Goal: Task Accomplishment & Management: Complete application form

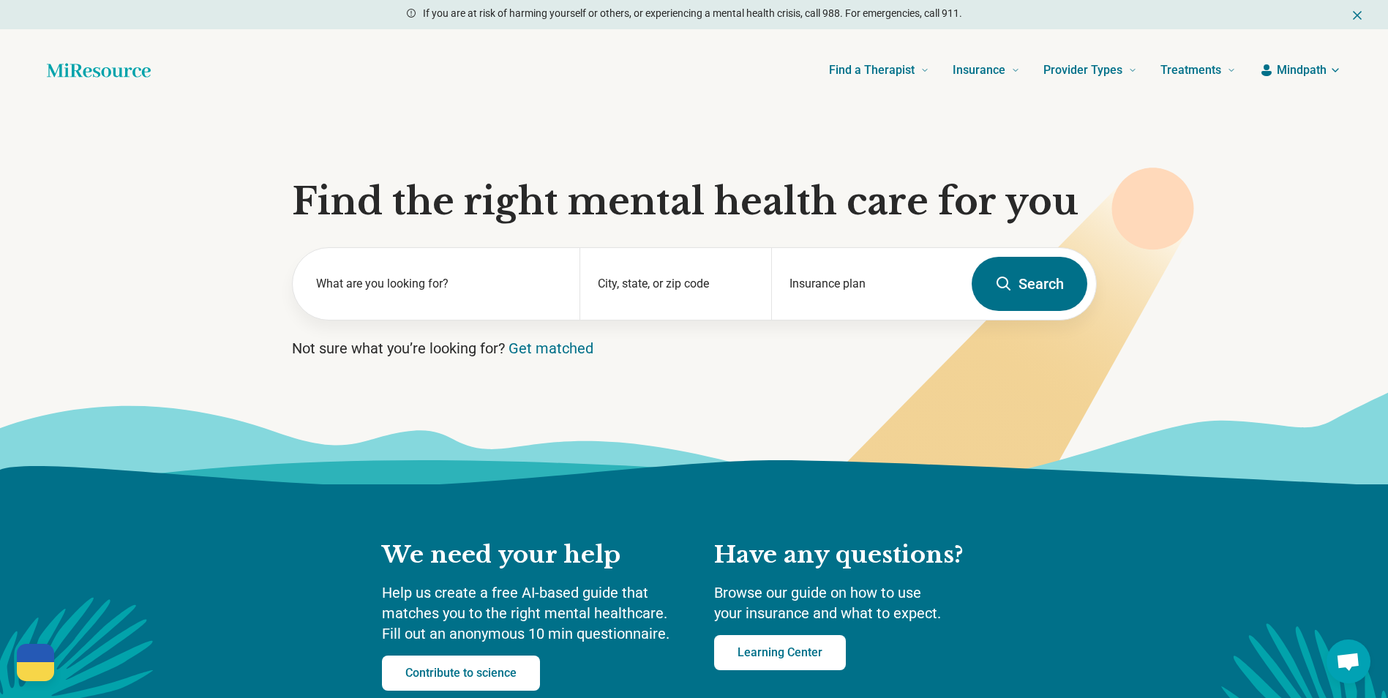
click at [1302, 71] on span "Mindpath" at bounding box center [1302, 70] width 50 height 18
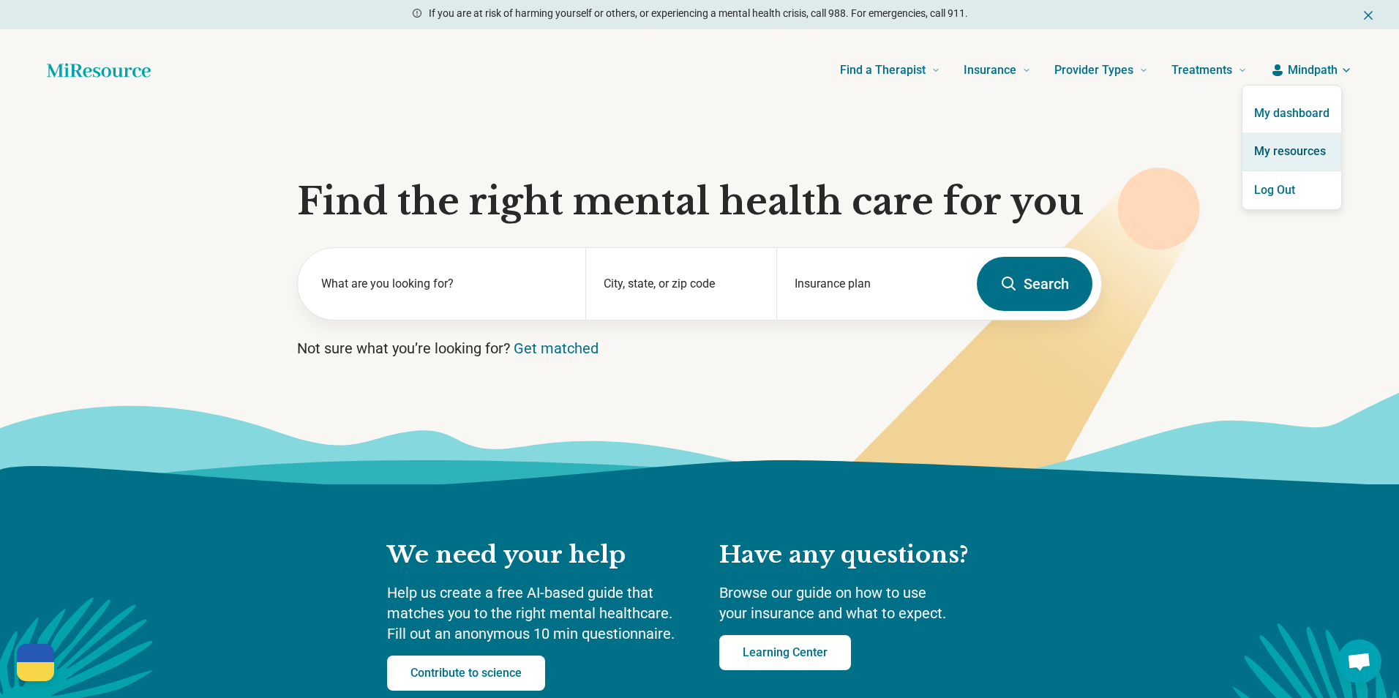
click at [1295, 137] on link "My resources" at bounding box center [1292, 151] width 99 height 38
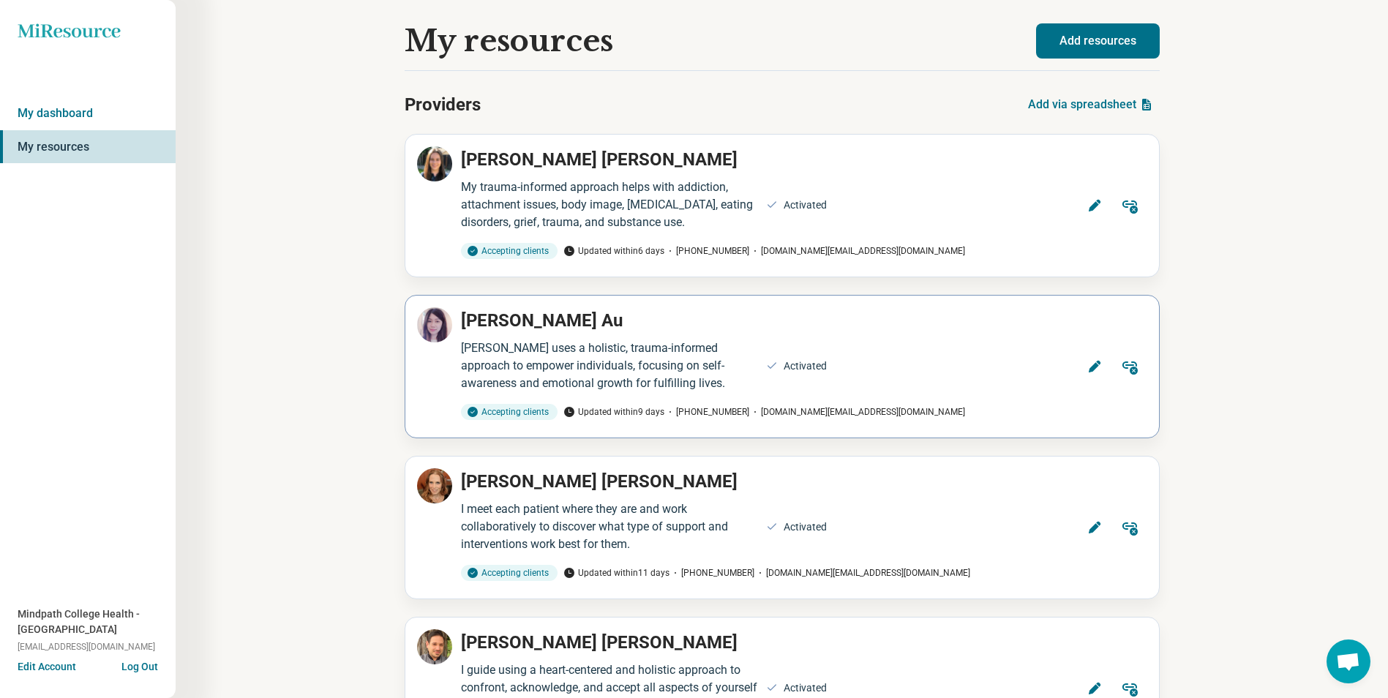
scroll to position [955, 0]
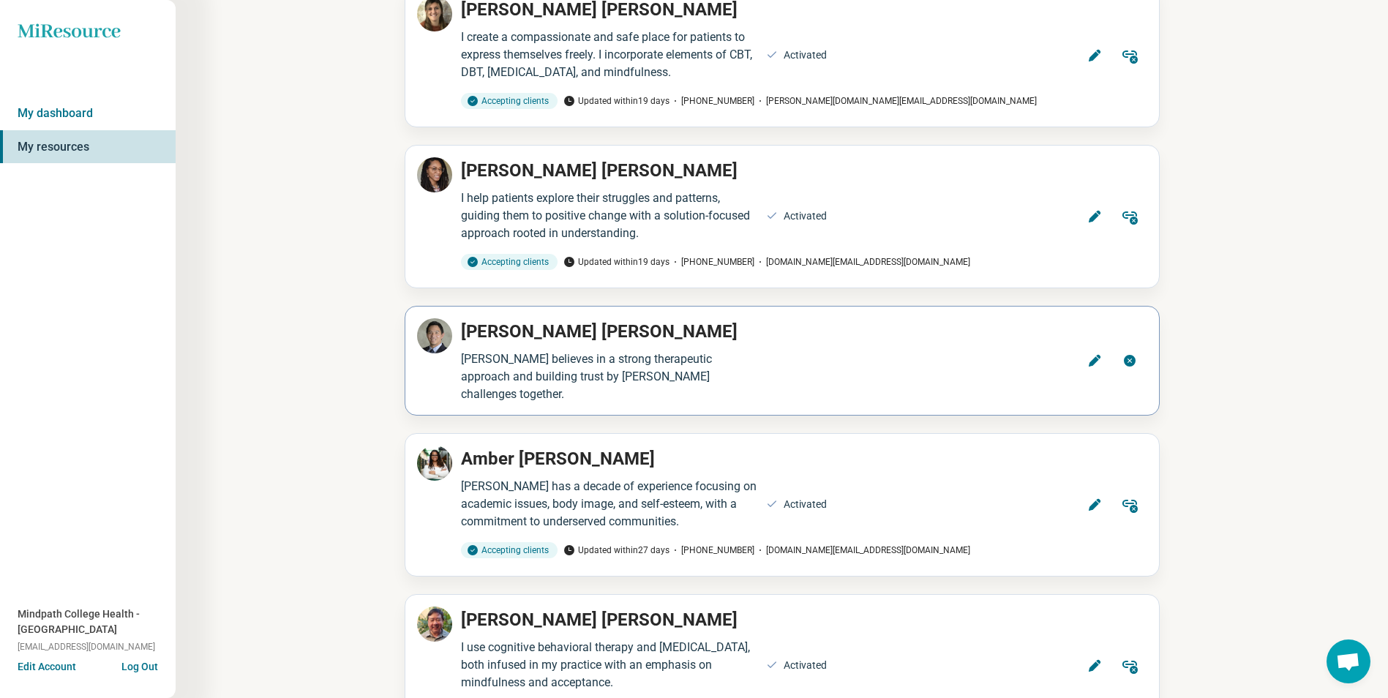
click at [1099, 368] on icon at bounding box center [1094, 360] width 15 height 15
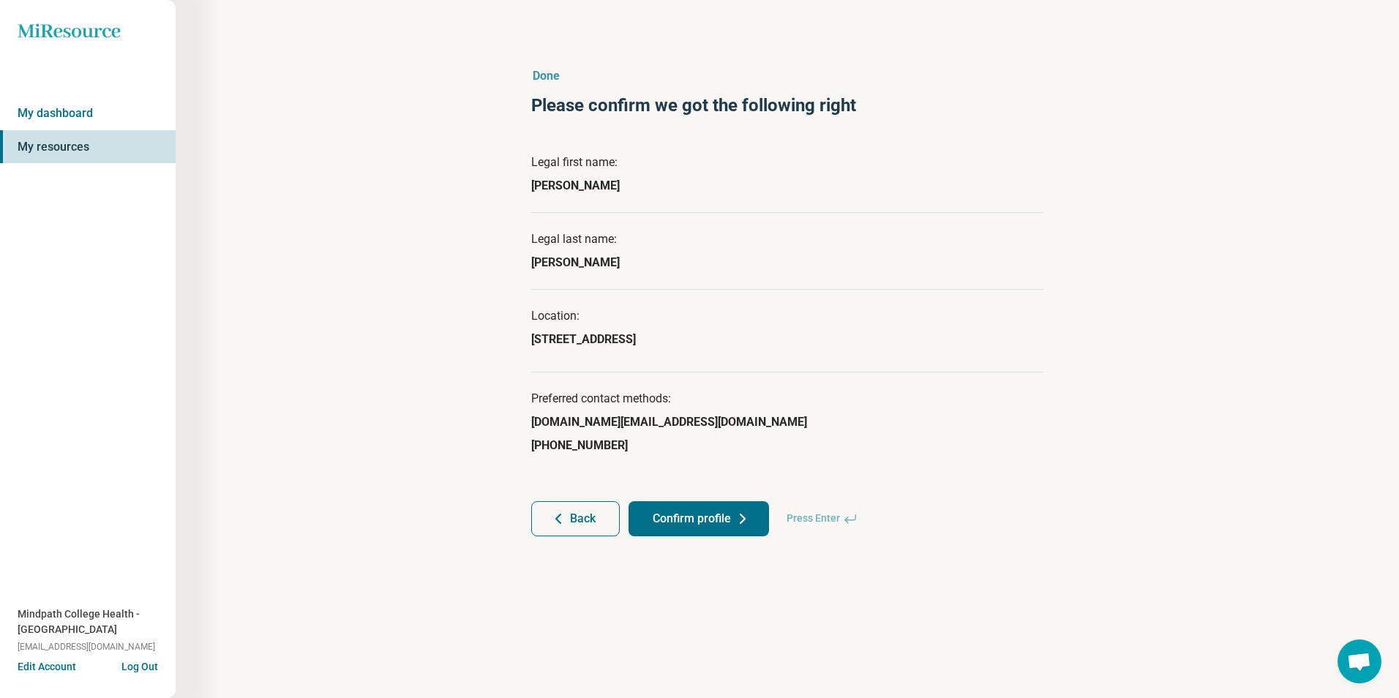
click at [719, 523] on button "Confirm profile" at bounding box center [699, 518] width 141 height 35
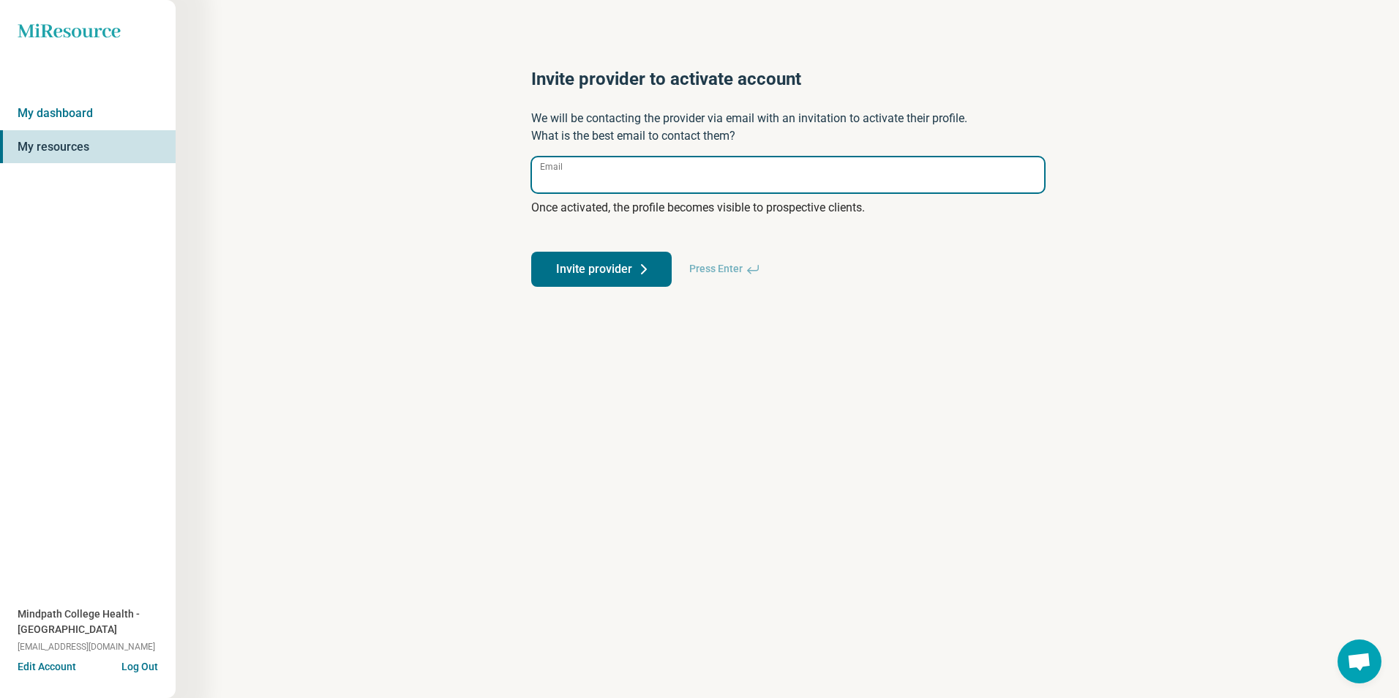
click at [570, 168] on input "Email" at bounding box center [788, 174] width 512 height 35
paste input "**********"
type input "**********"
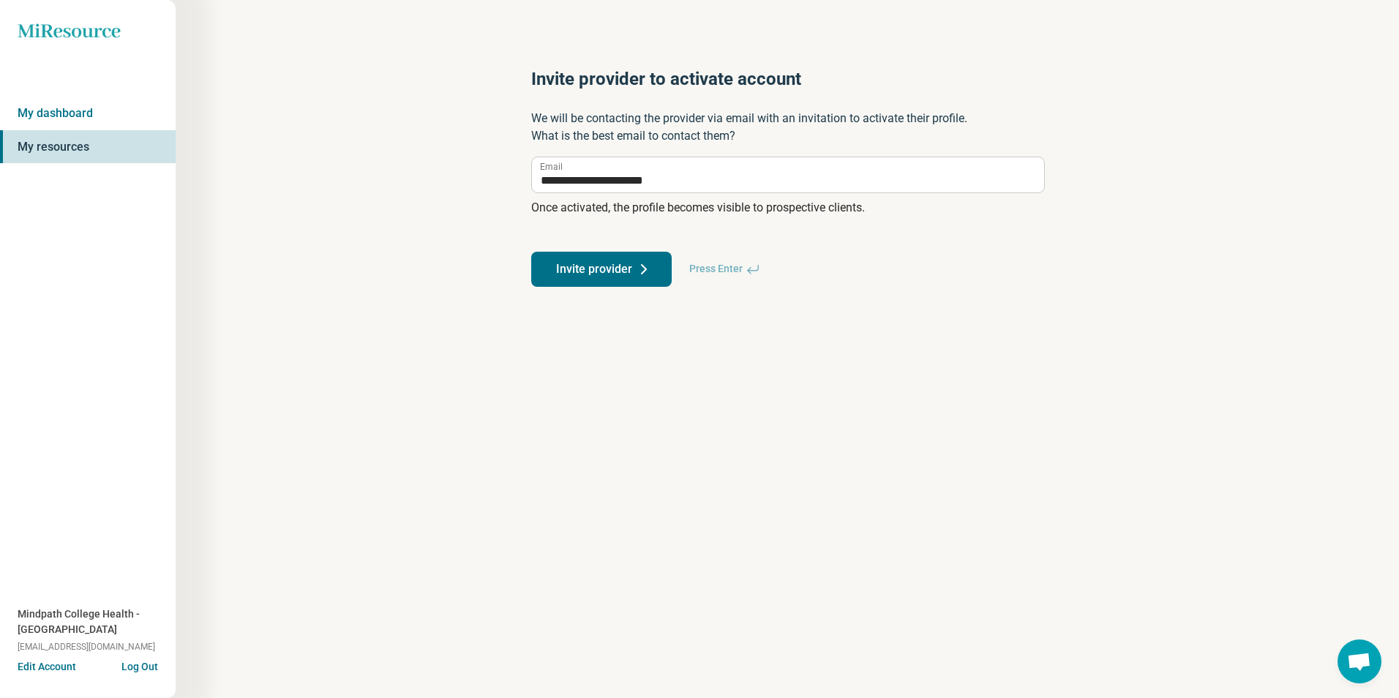
click at [614, 269] on button "Invite provider" at bounding box center [601, 269] width 141 height 35
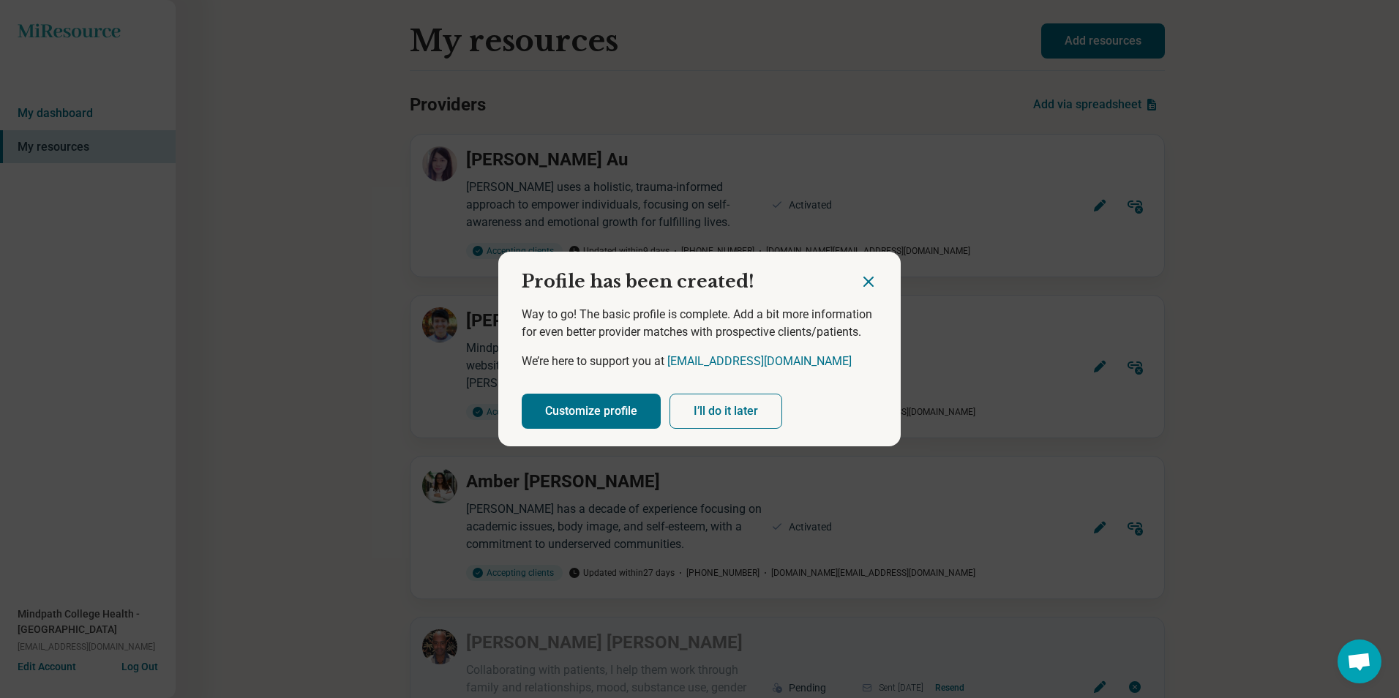
click at [618, 412] on button "Customize profile" at bounding box center [591, 411] width 139 height 35
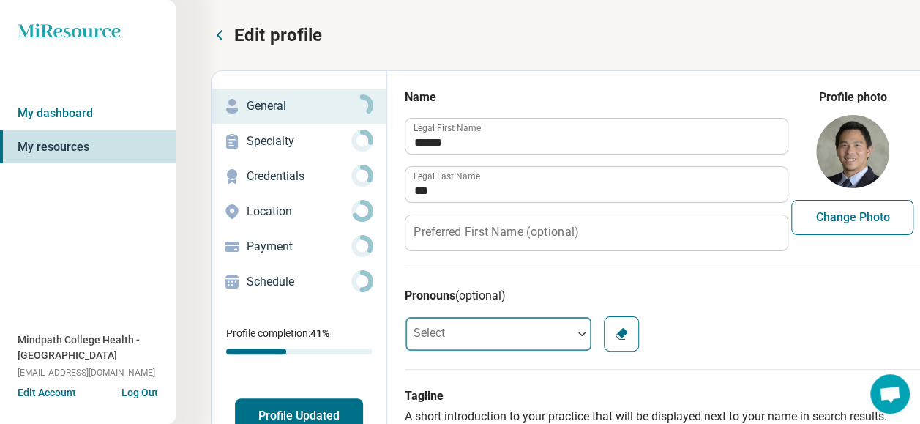
click at [482, 329] on div at bounding box center [488, 333] width 167 height 29
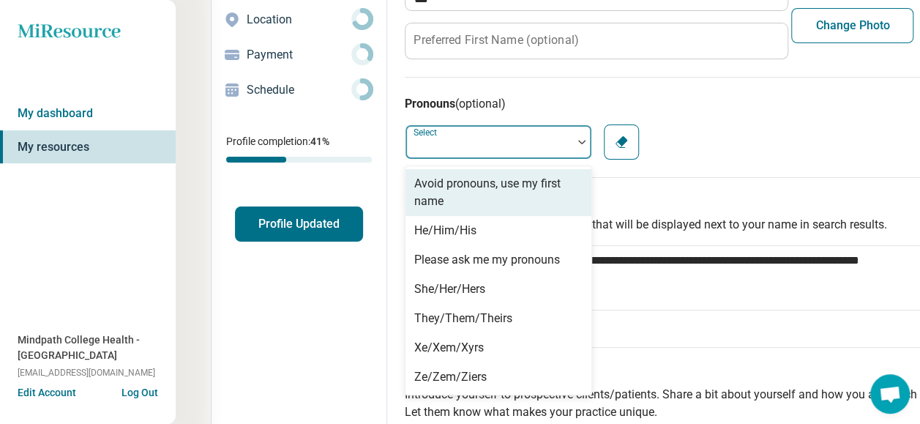
scroll to position [205, 0]
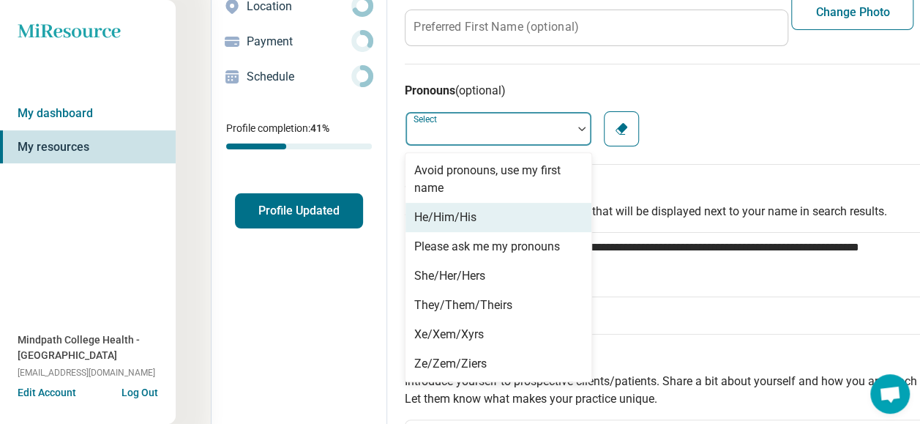
click at [437, 211] on div "He/Him/His" at bounding box center [445, 218] width 62 height 18
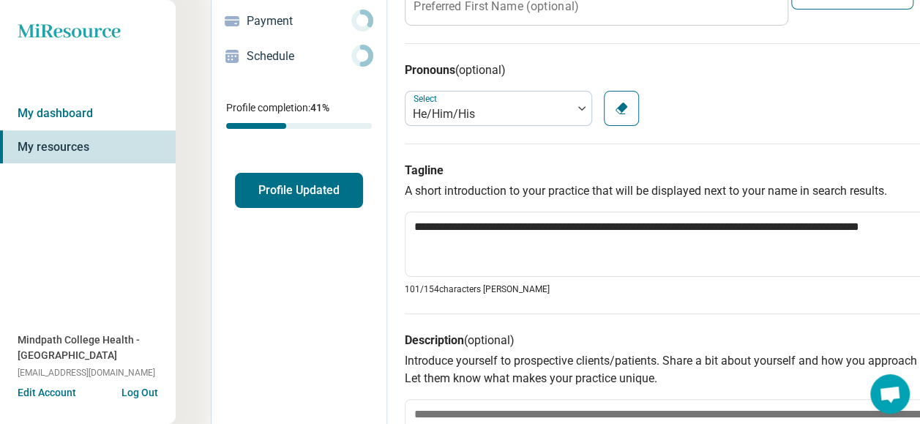
scroll to position [424, 0]
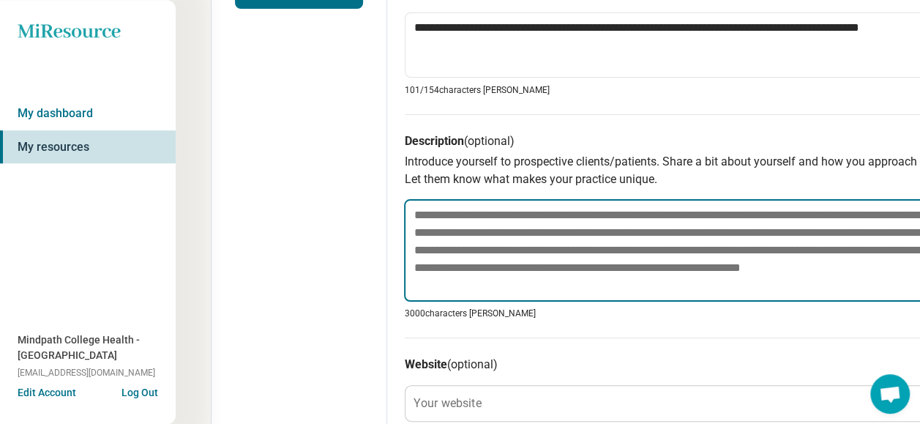
click at [454, 221] on textarea at bounding box center [691, 250] width 574 height 102
paste textarea "**********"
type textarea "*"
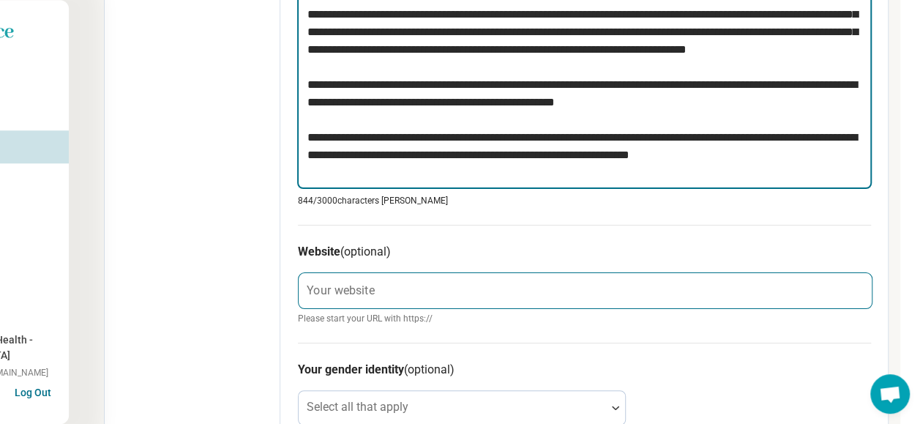
scroll to position [644, 107]
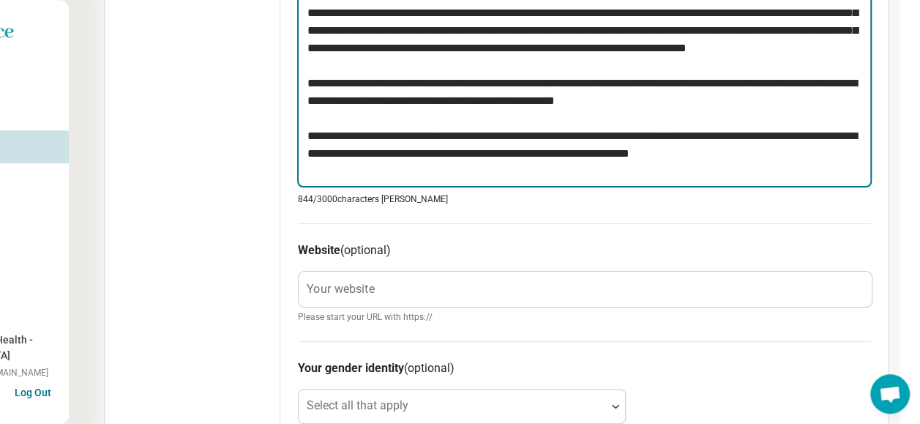
type textarea "**********"
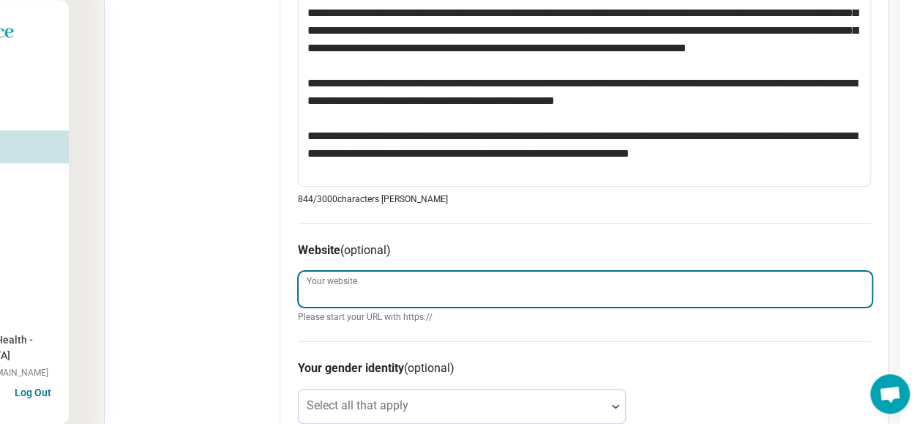
click at [416, 284] on input "Your website" at bounding box center [585, 288] width 573 height 35
paste input "**********"
type textarea "*"
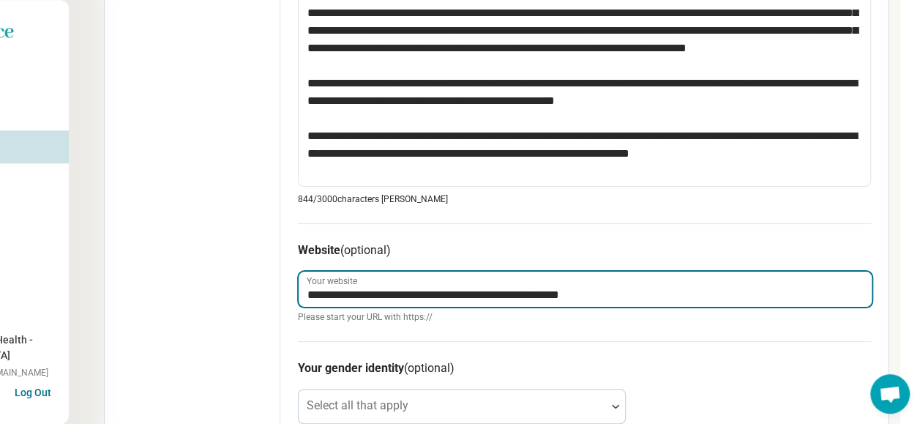
type input "**********"
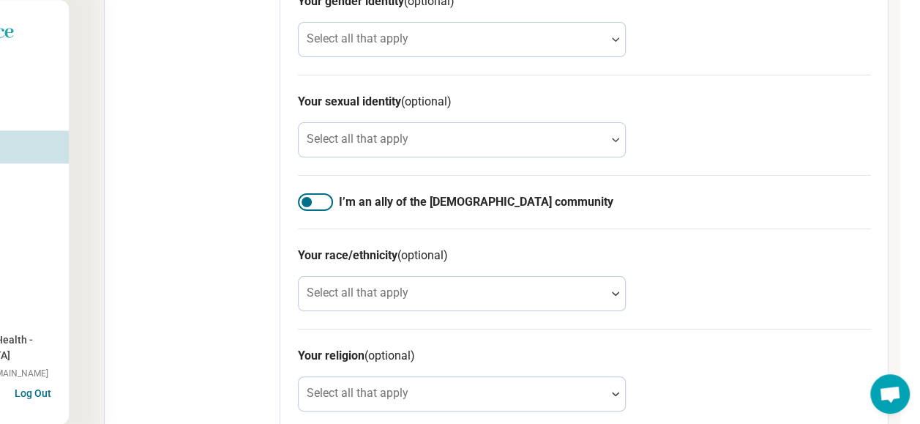
scroll to position [1055, 107]
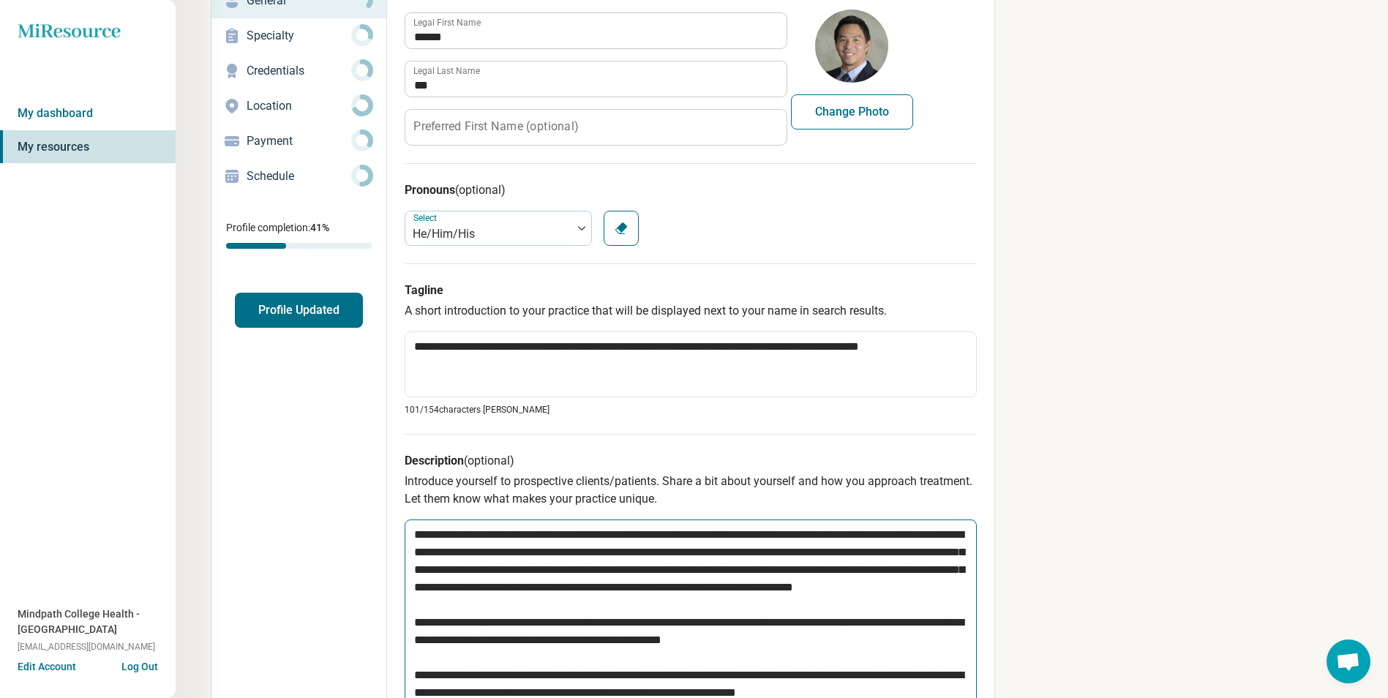
scroll to position [0, 0]
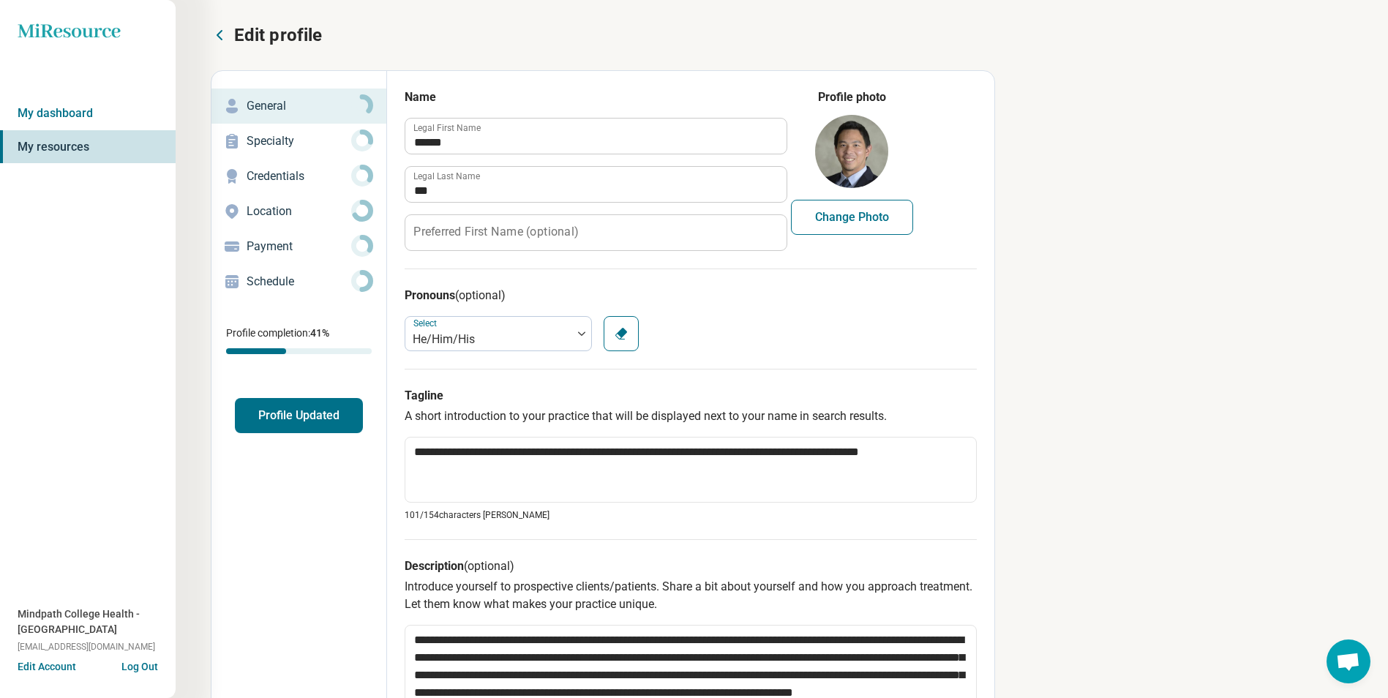
click at [277, 36] on p "Edit profile" at bounding box center [278, 34] width 88 height 23
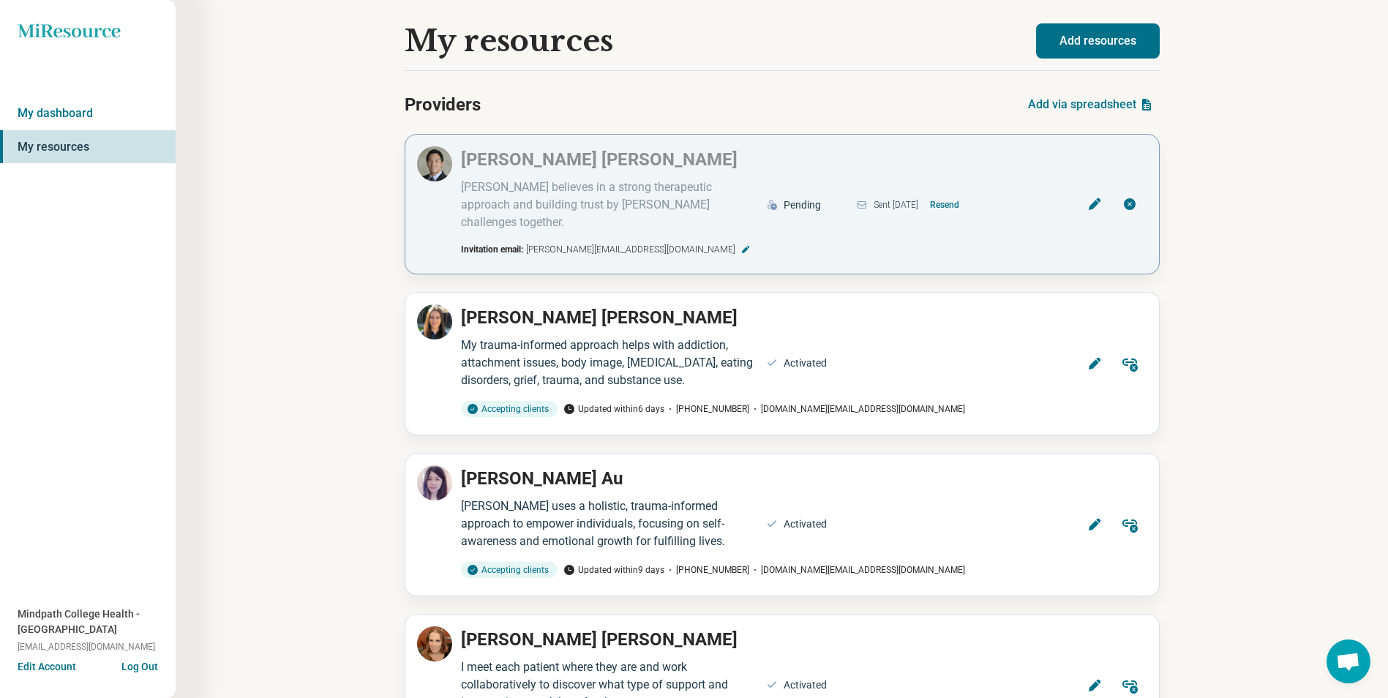
click at [1096, 197] on icon at bounding box center [1094, 204] width 15 height 15
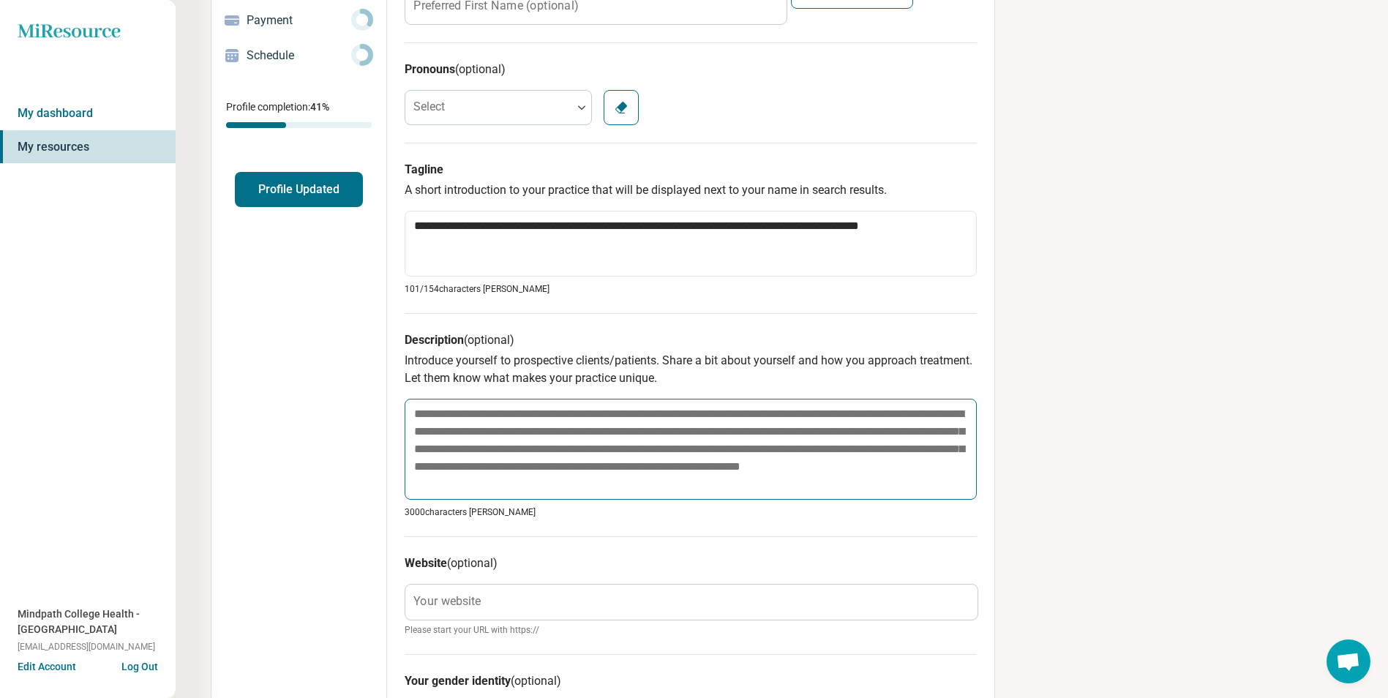
scroll to position [220, 0]
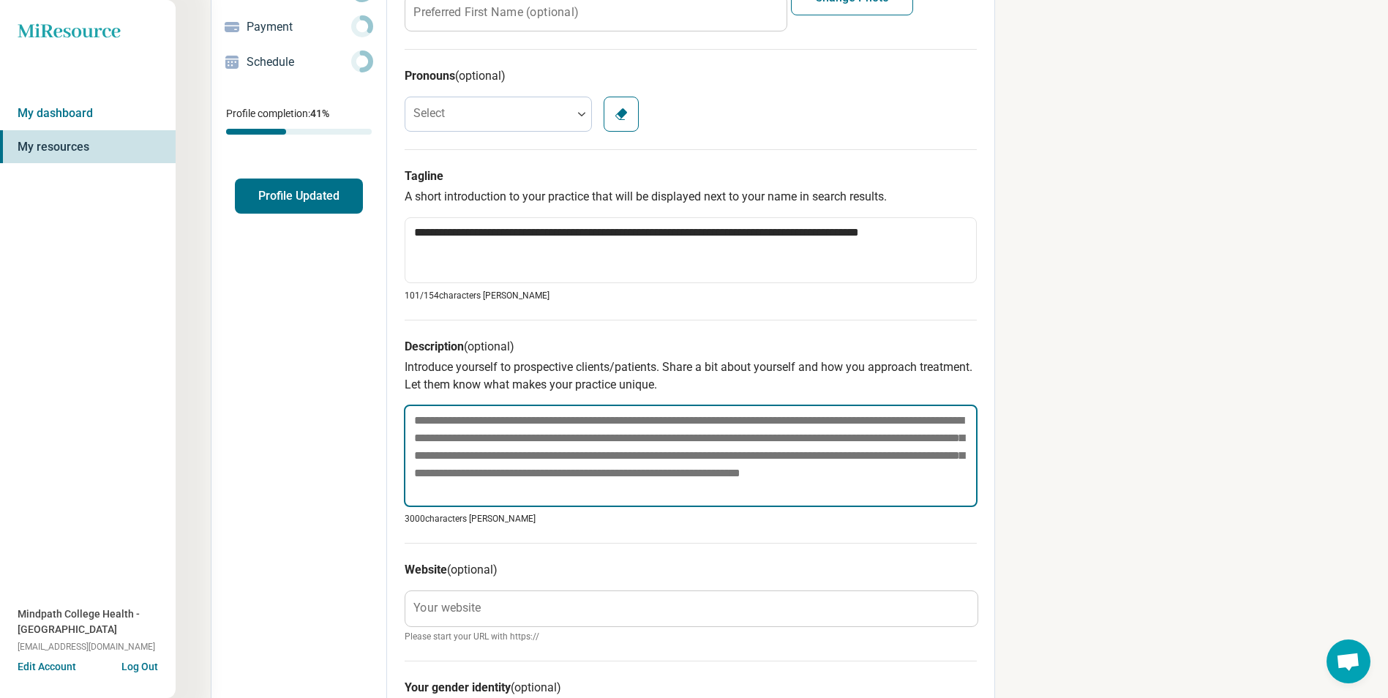
click at [466, 419] on textarea at bounding box center [691, 456] width 574 height 102
paste textarea "**********"
type textarea "*"
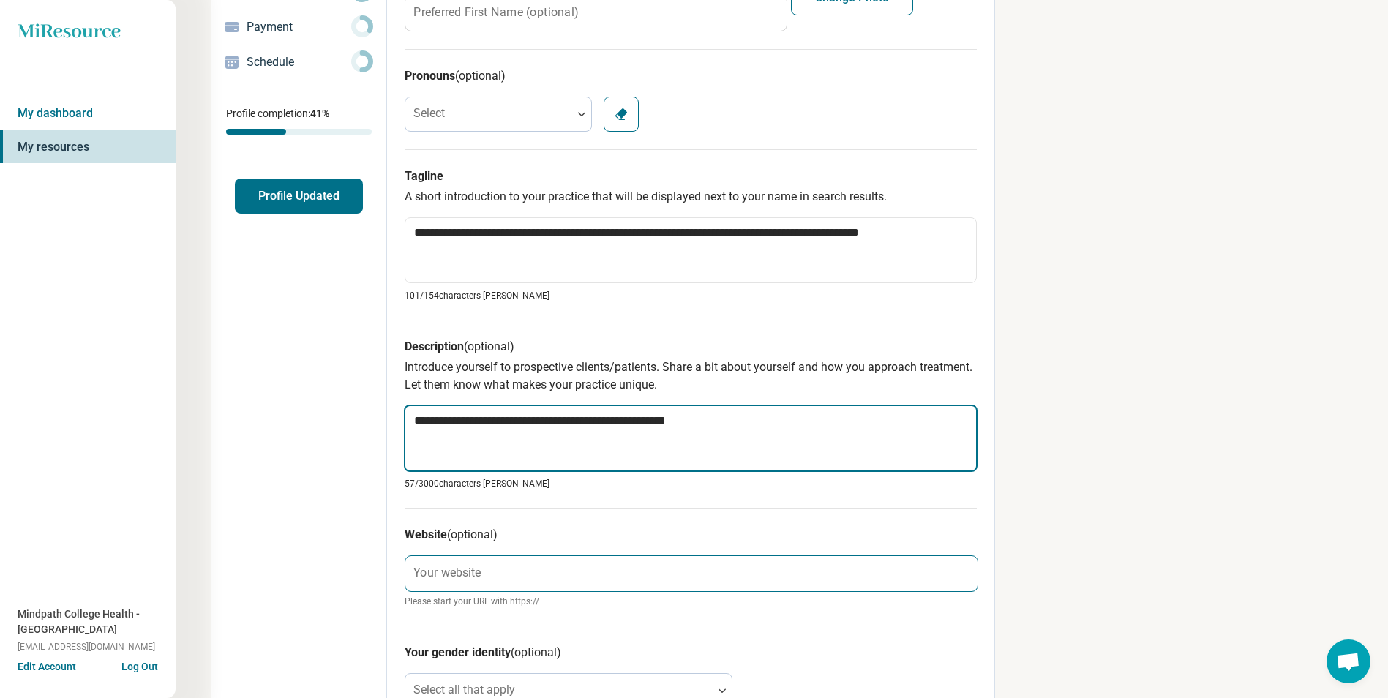
type textarea "**********"
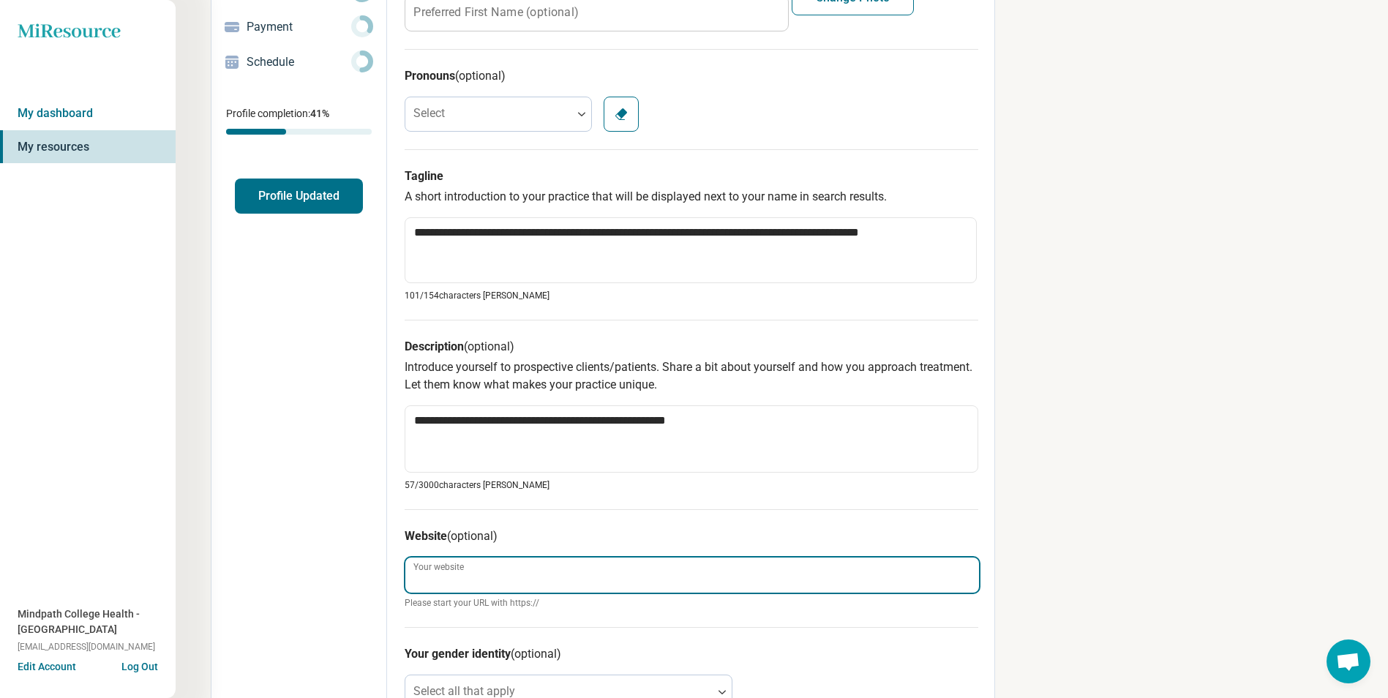
click at [535, 577] on input "Your website" at bounding box center [692, 575] width 574 height 35
paste input "**********"
type textarea "*"
type input "**********"
type textarea "*"
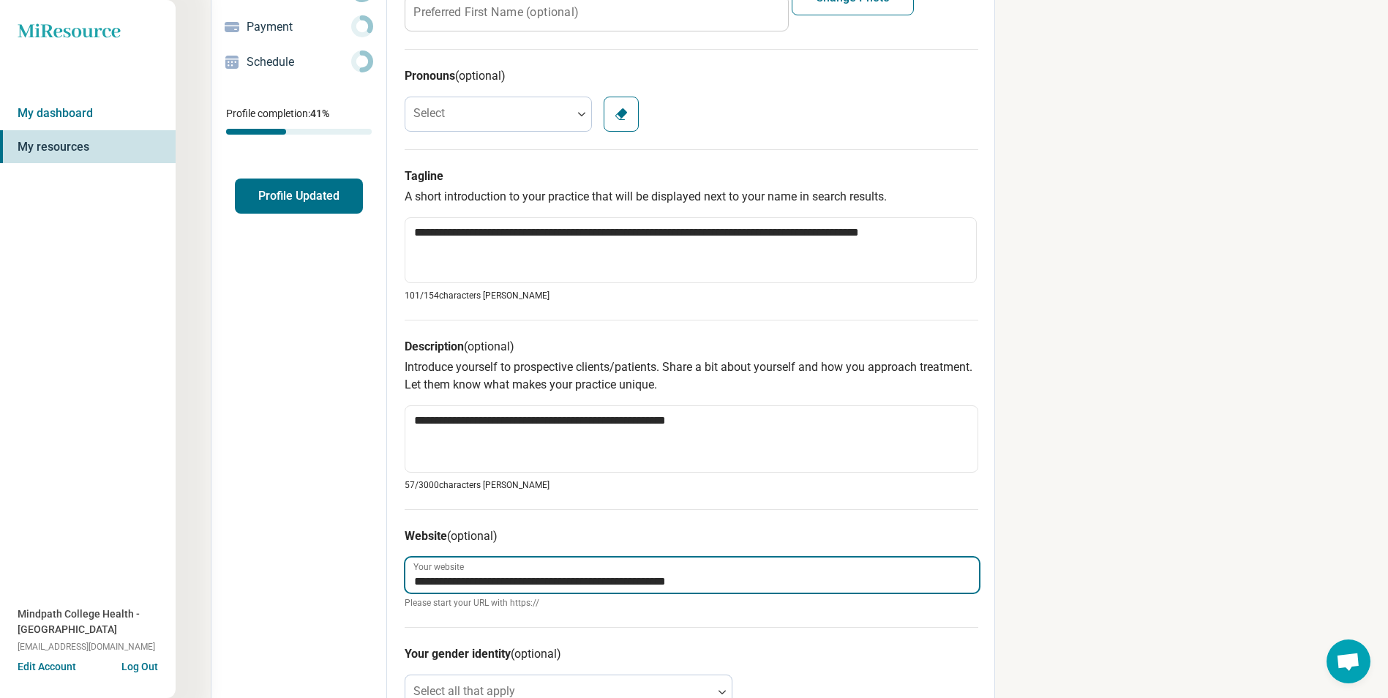
type input "**********"
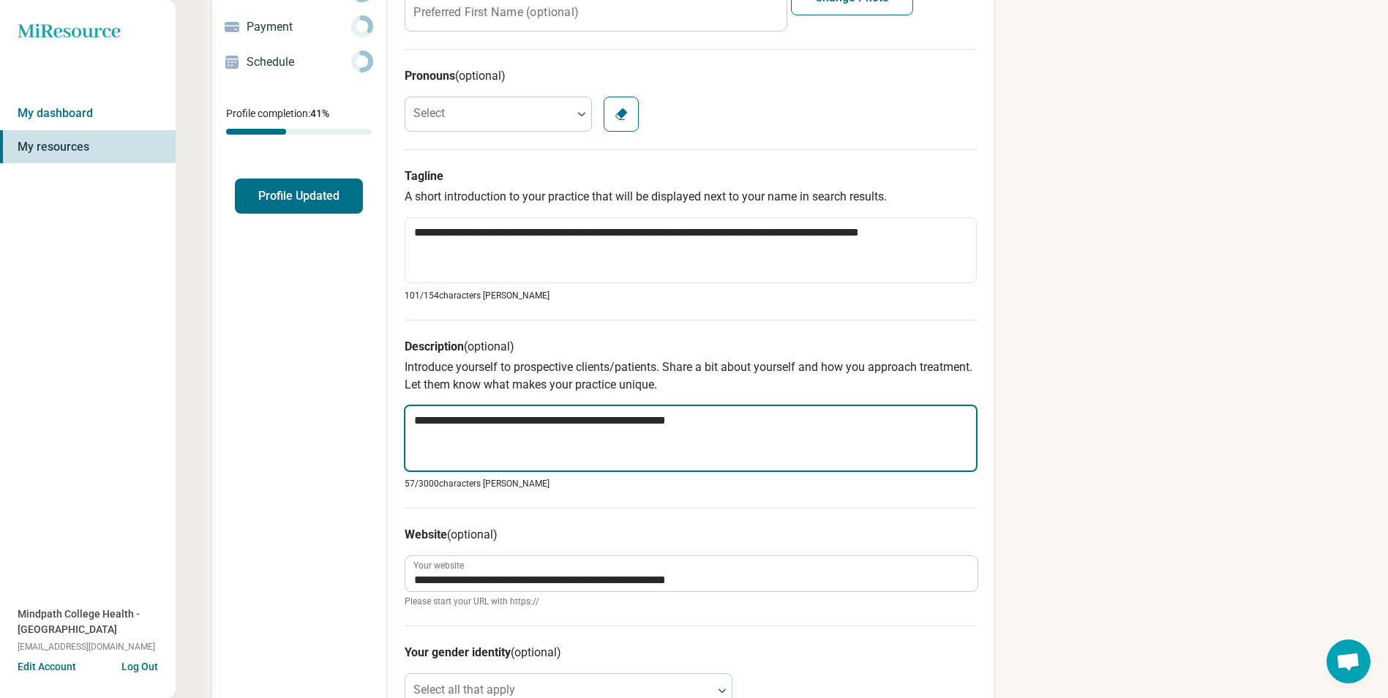
drag, startPoint x: 592, startPoint y: 401, endPoint x: 289, endPoint y: 402, distance: 303.0
click at [289, 402] on div "**********" at bounding box center [603, 475] width 784 height 1248
paste textarea "**********"
type textarea "*"
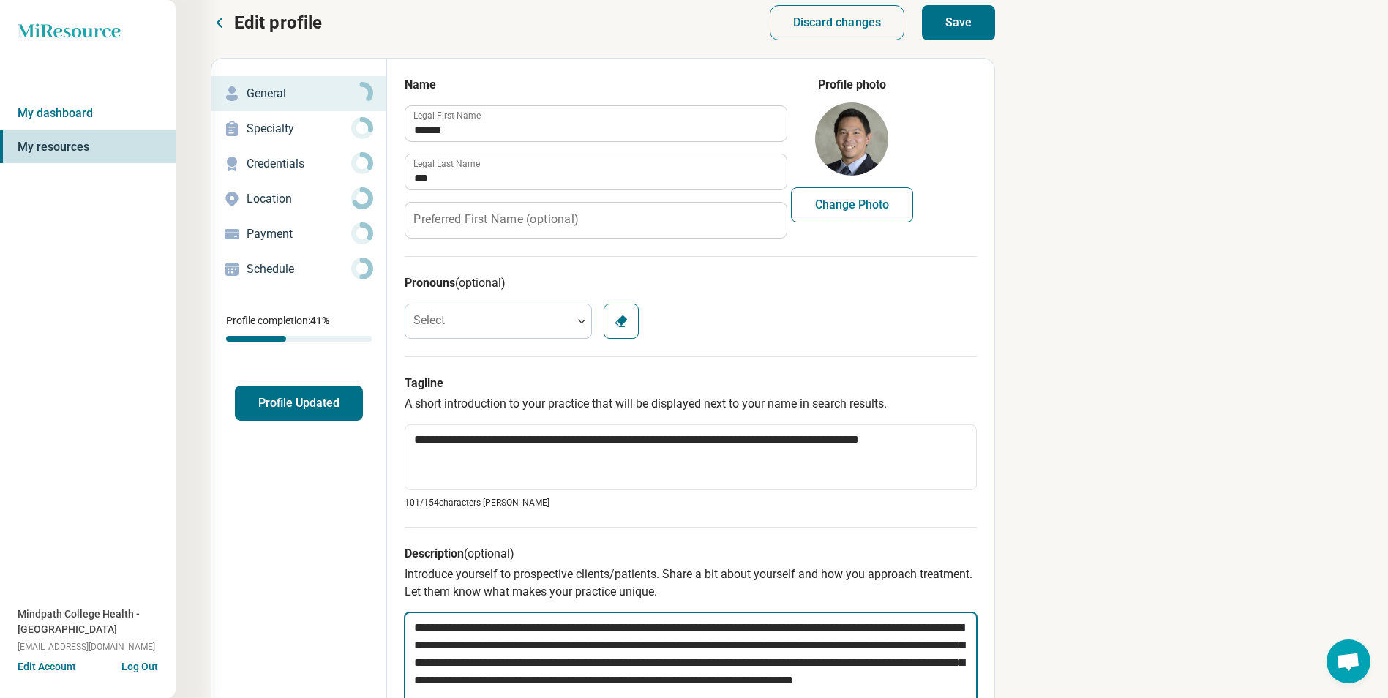
scroll to position [0, 0]
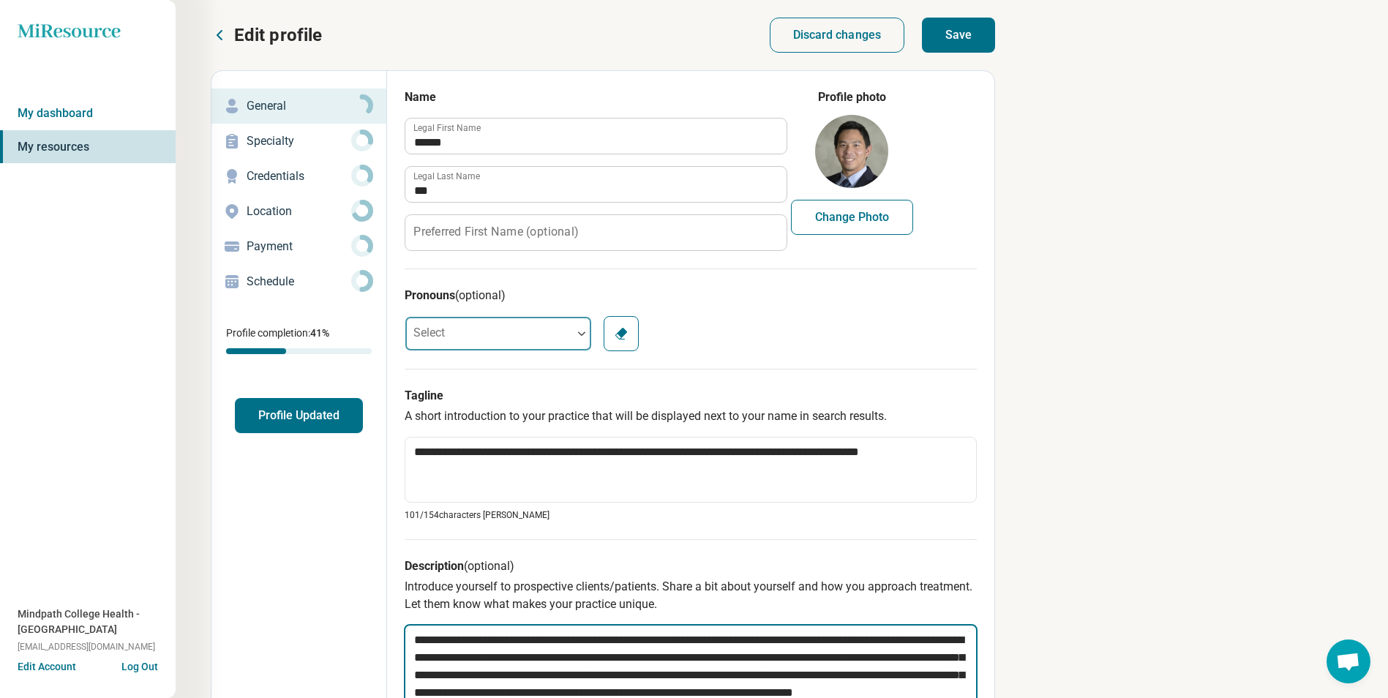
type textarea "**********"
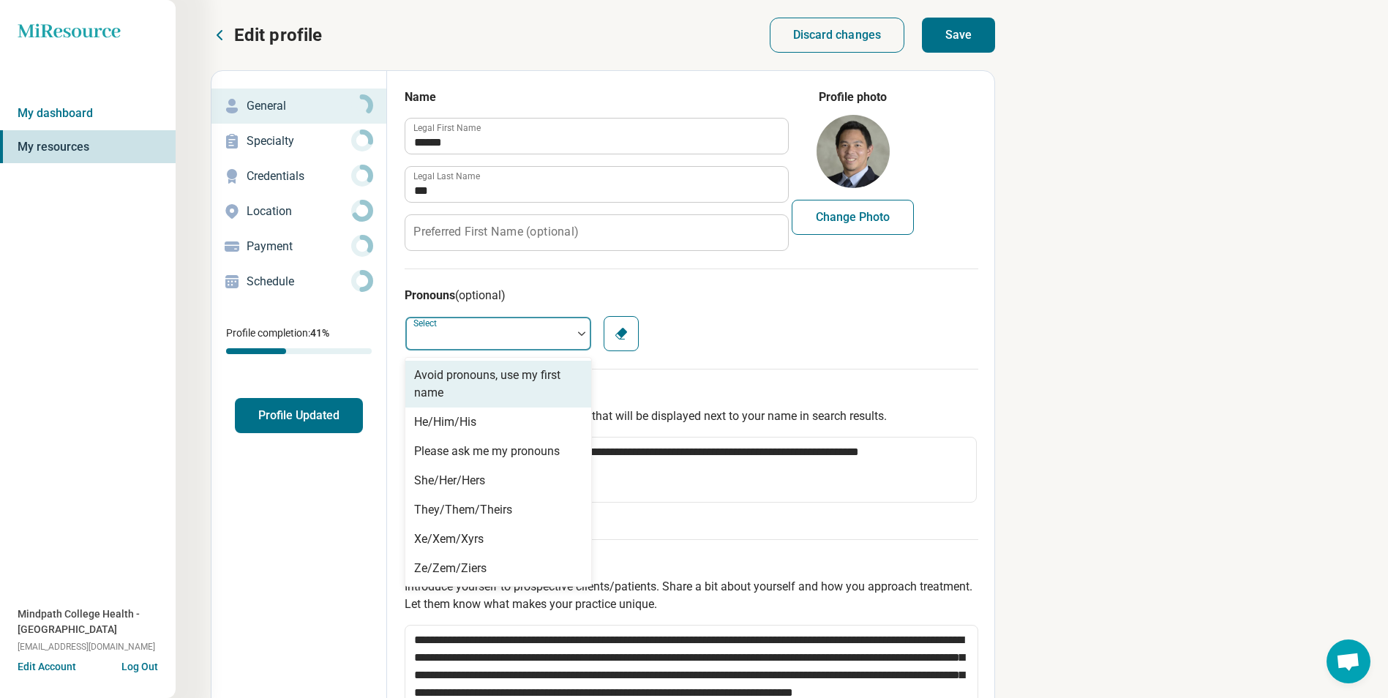
click at [574, 329] on div at bounding box center [581, 334] width 19 height 34
click at [484, 424] on div "He/Him/His" at bounding box center [498, 422] width 186 height 29
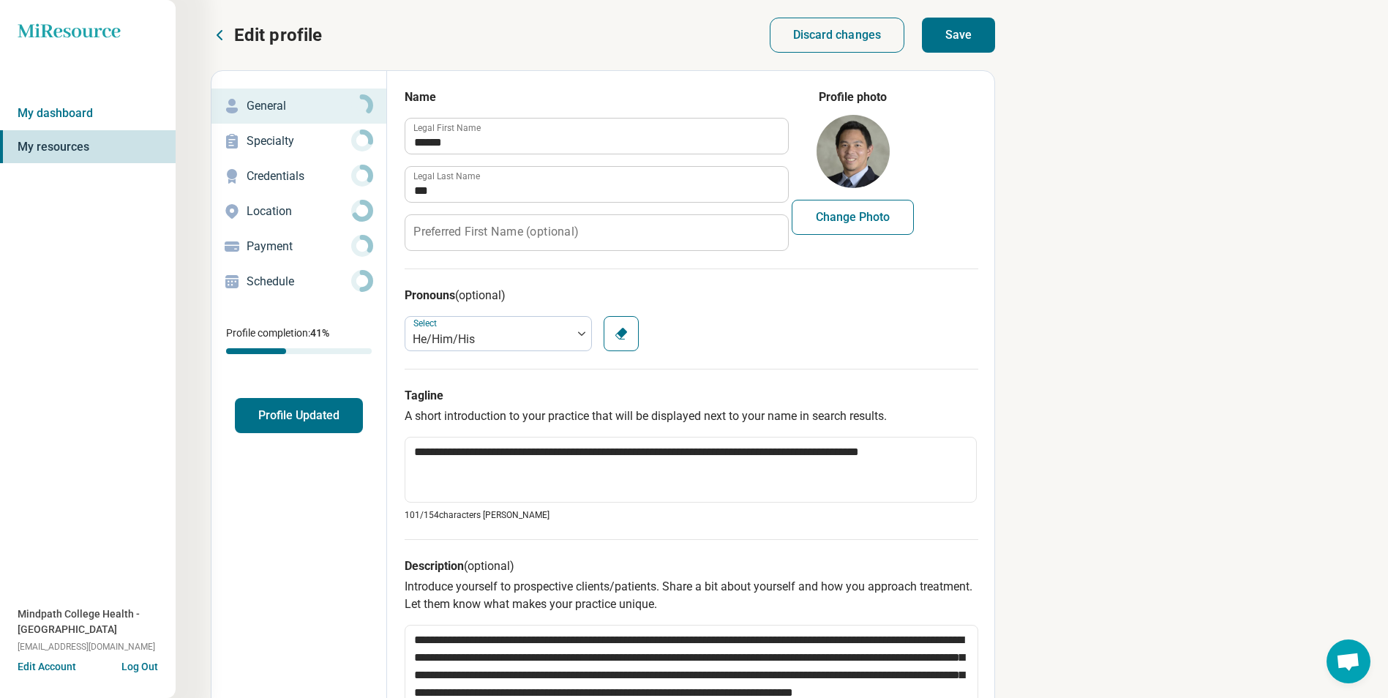
click at [957, 34] on button "Save" at bounding box center [958, 35] width 73 height 35
click at [310, 142] on p "Specialty" at bounding box center [299, 141] width 105 height 18
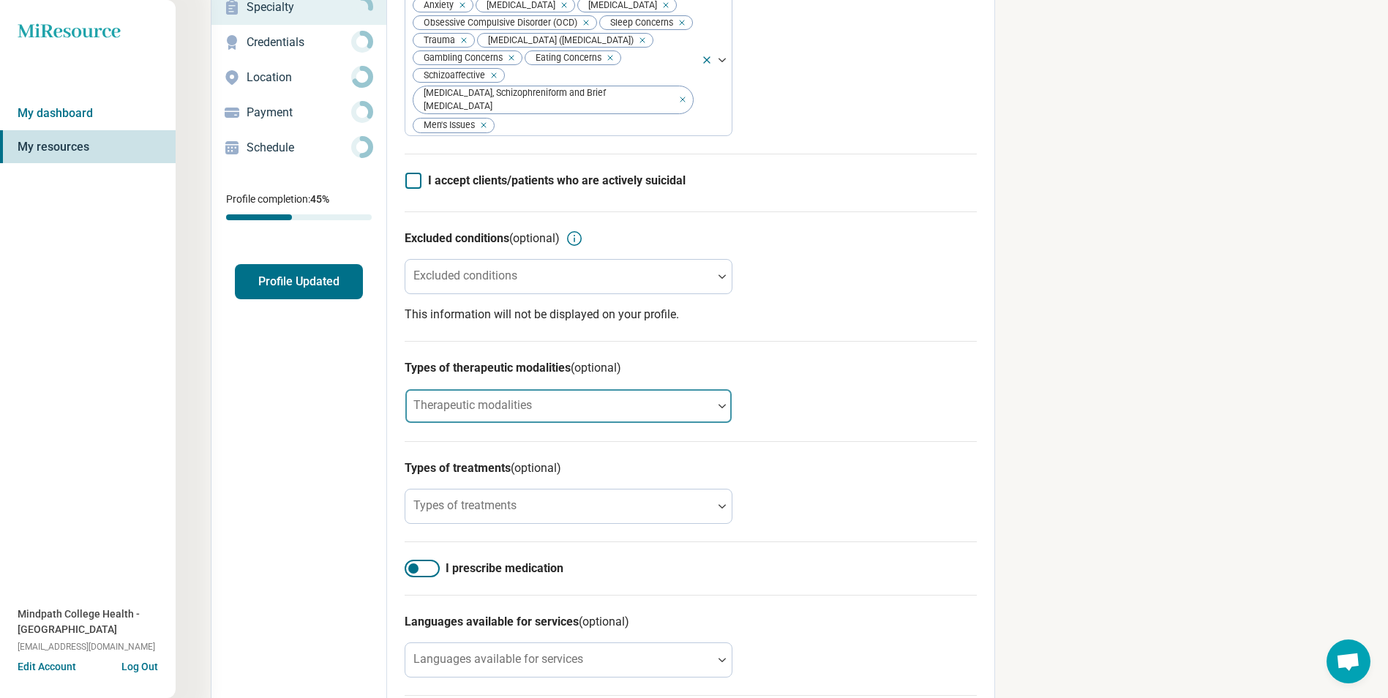
scroll to position [146, 0]
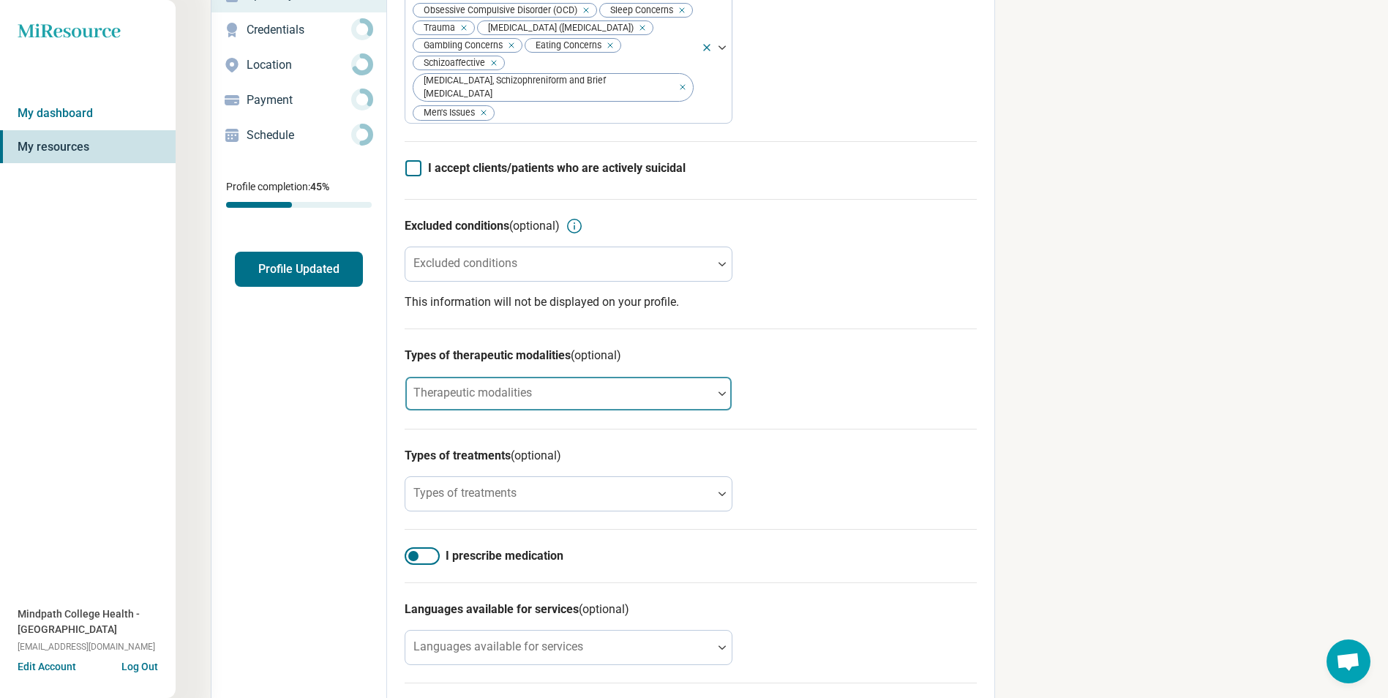
click at [503, 389] on div at bounding box center [559, 399] width 296 height 20
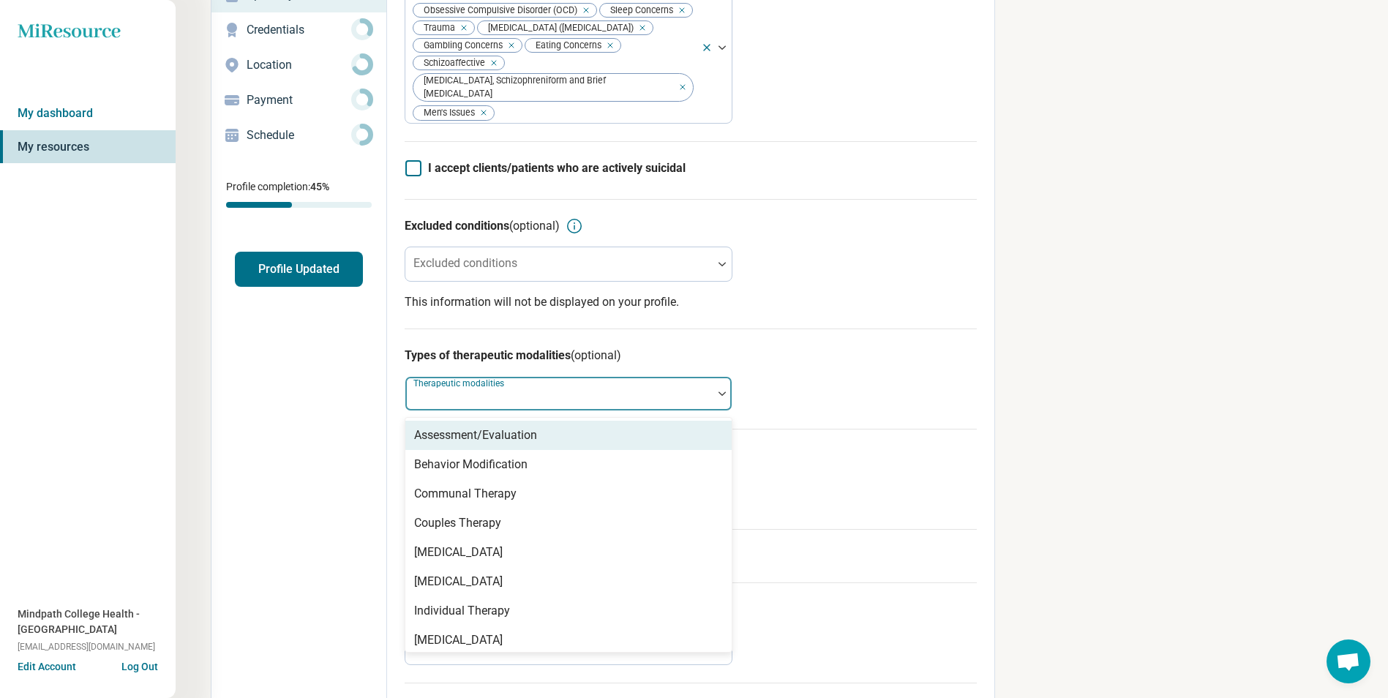
click at [502, 427] on div "Assessment/Evaluation" at bounding box center [475, 436] width 123 height 18
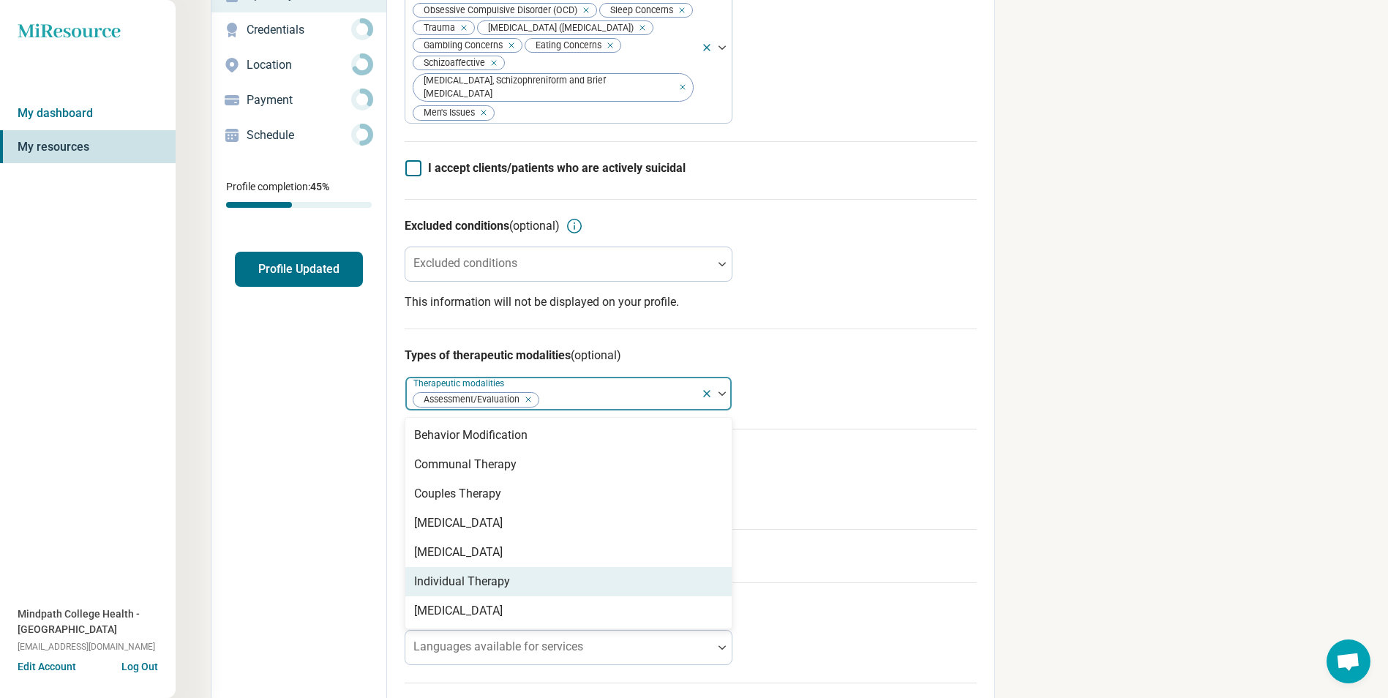
click at [470, 573] on div "Individual Therapy" at bounding box center [462, 582] width 96 height 18
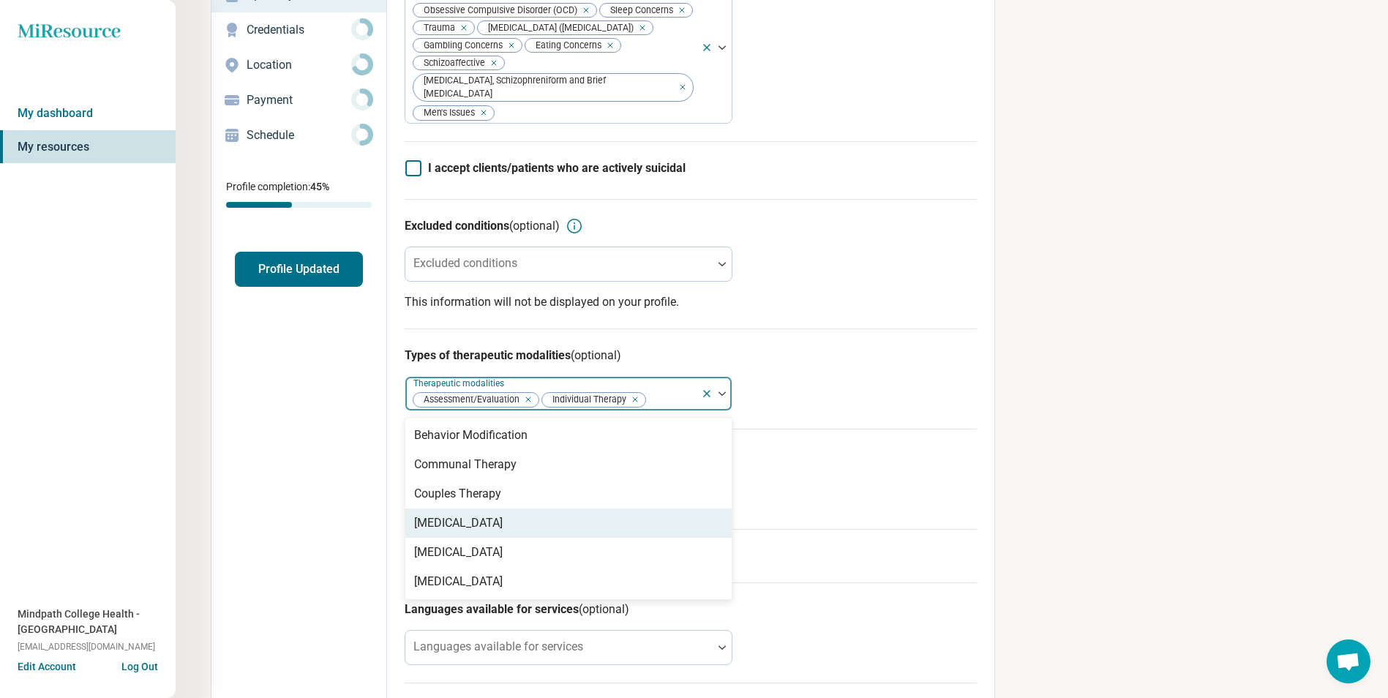
click at [874, 460] on div "Types of treatments (optional) Types of treatments" at bounding box center [691, 479] width 572 height 100
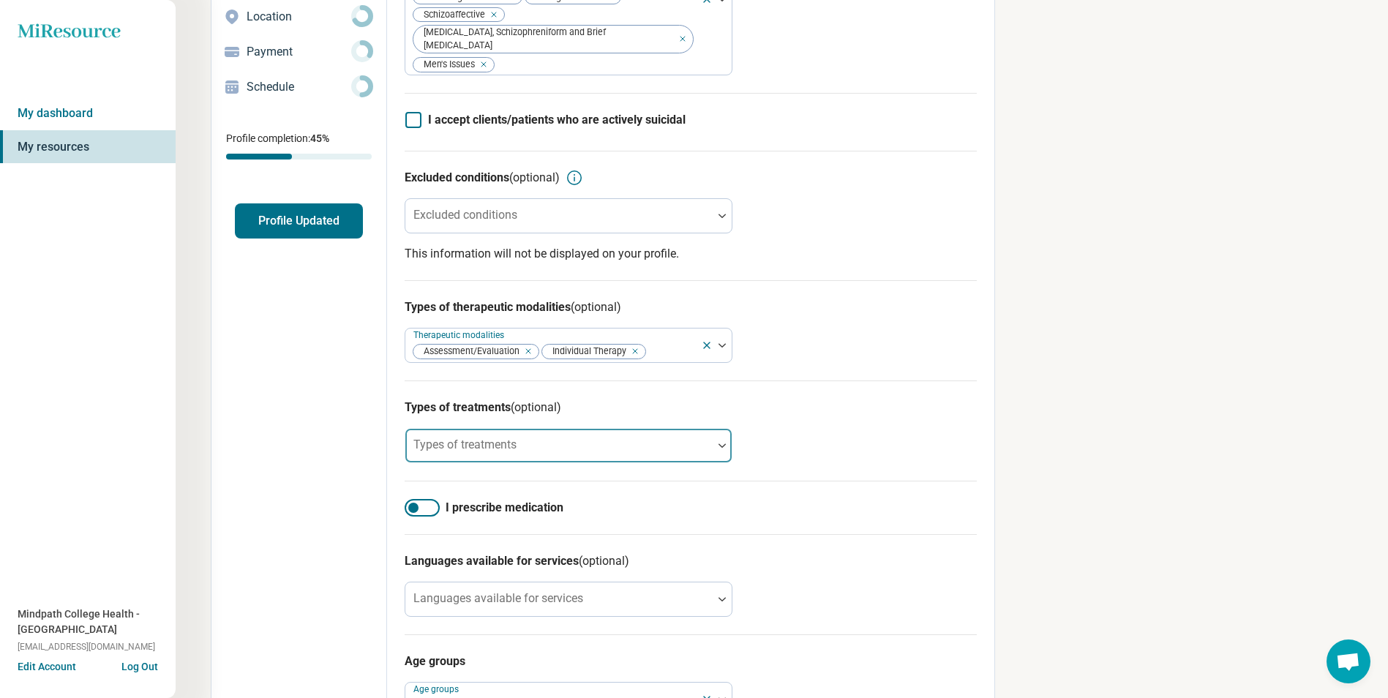
scroll to position [220, 0]
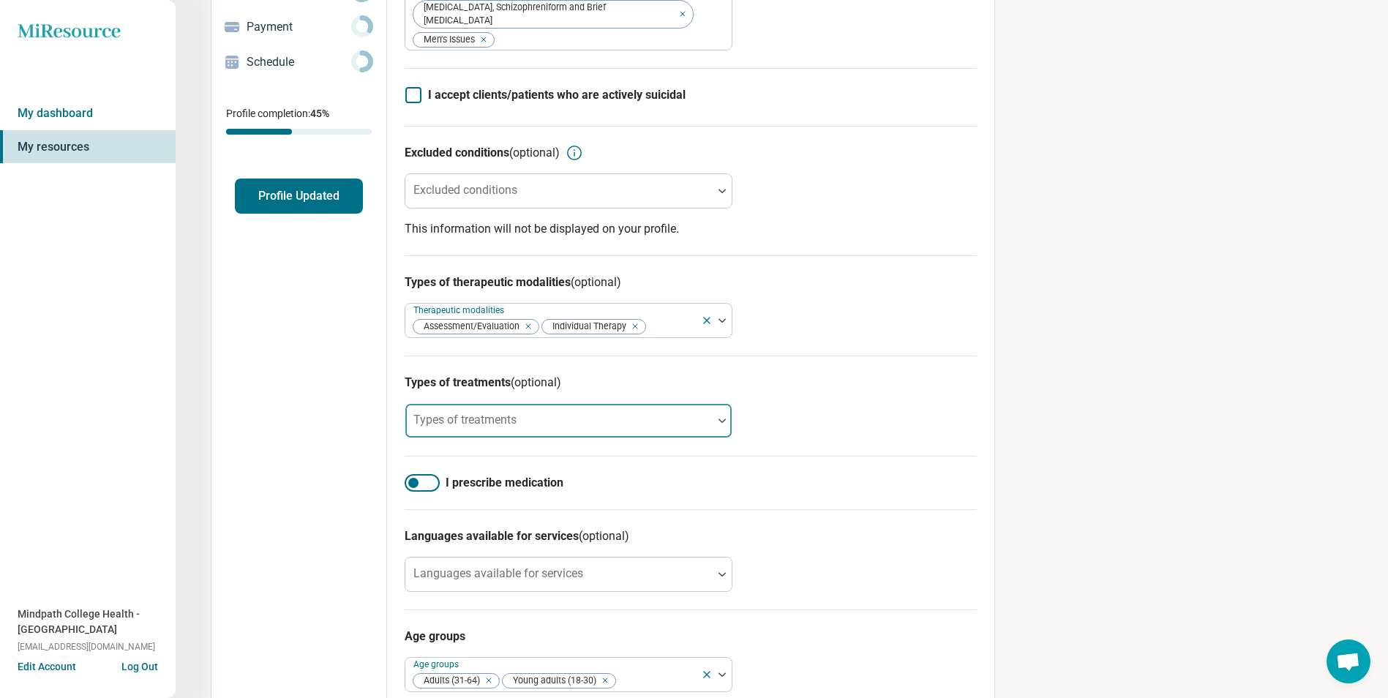
click at [558, 416] on div at bounding box center [559, 426] width 296 height 20
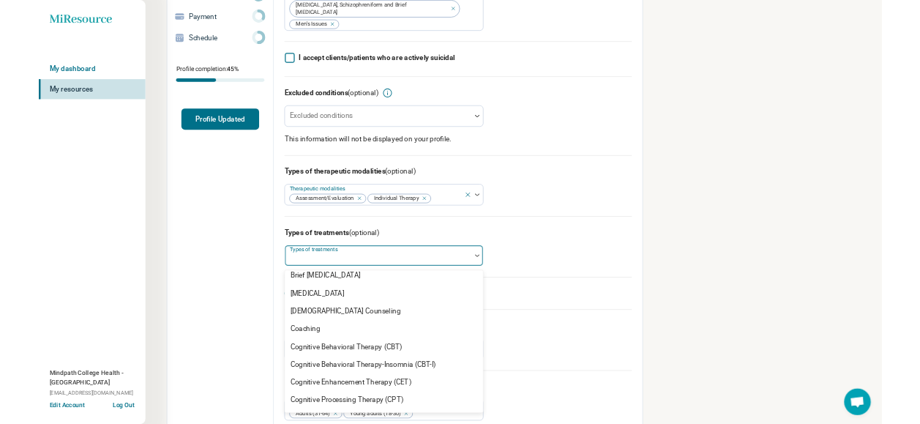
scroll to position [585, 0]
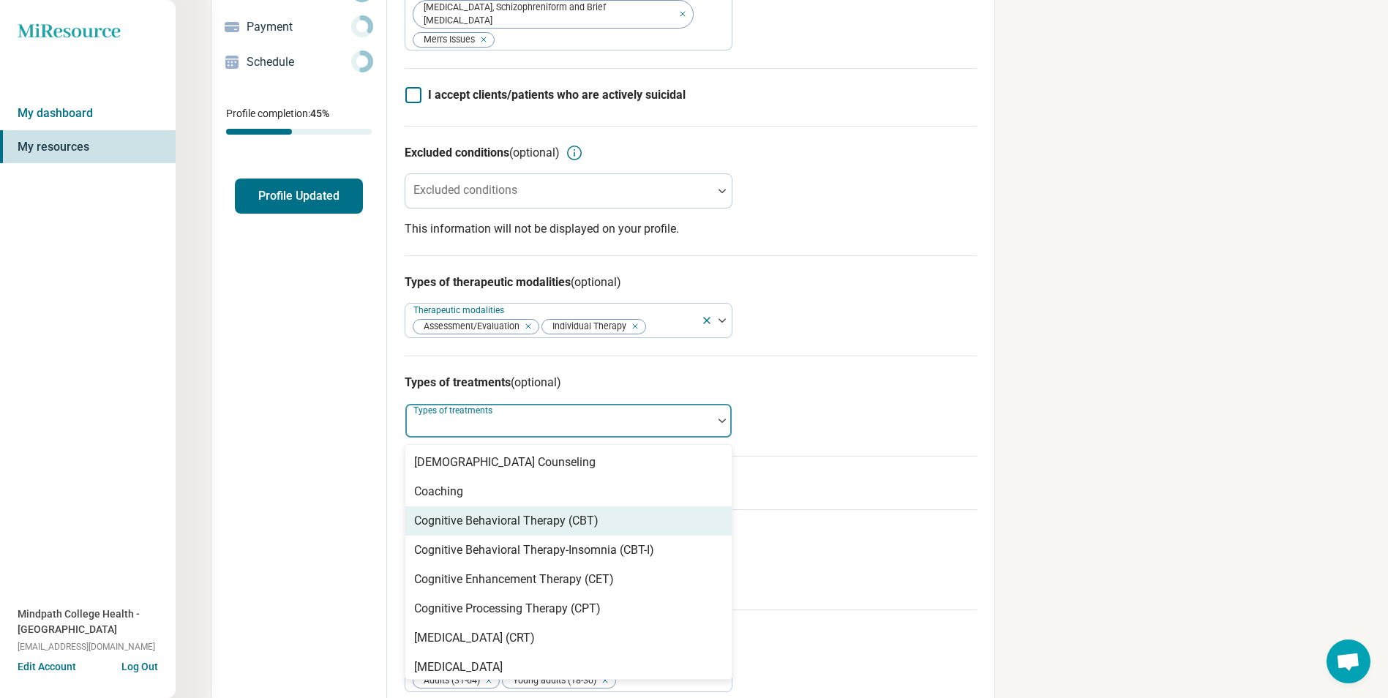
click at [577, 512] on div "Cognitive Behavioral Therapy (CBT)" at bounding box center [506, 521] width 184 height 18
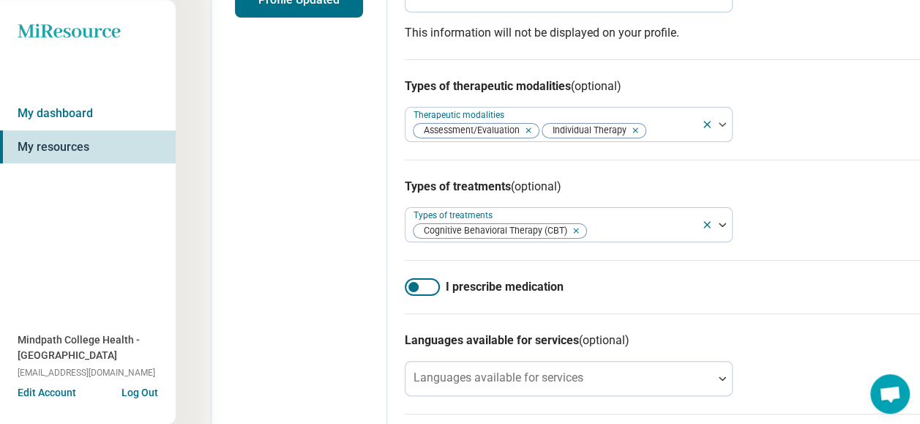
scroll to position [414, 0]
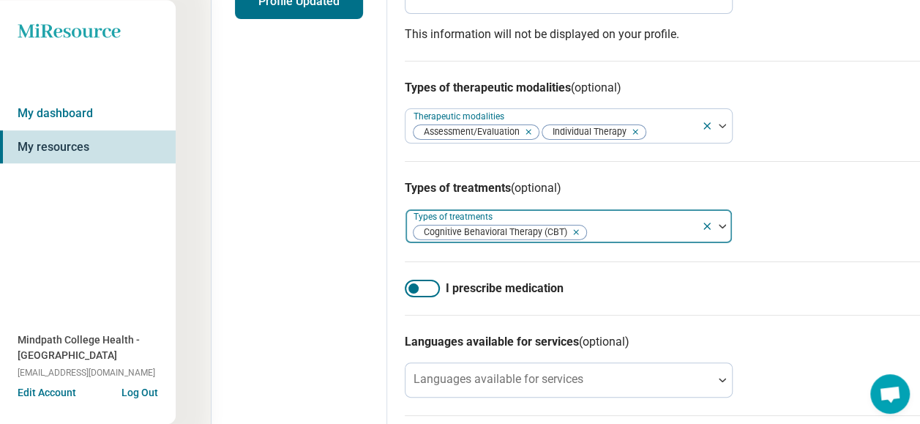
click at [574, 227] on icon "Remove [object Object]" at bounding box center [572, 232] width 10 height 10
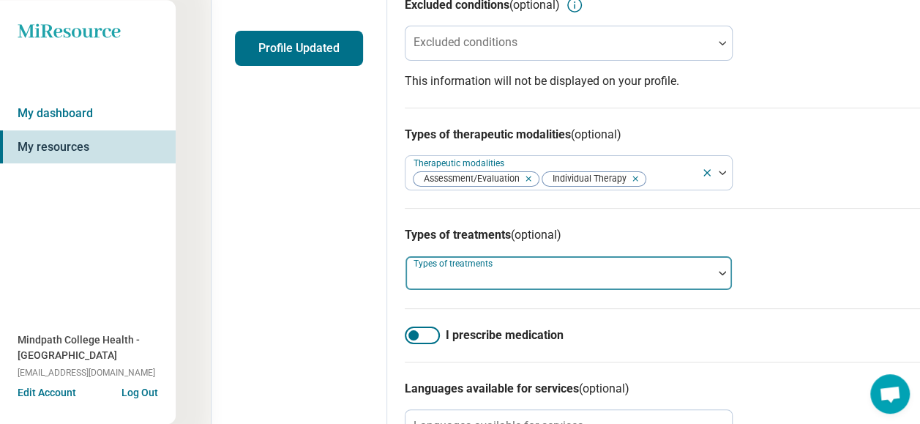
scroll to position [439, 0]
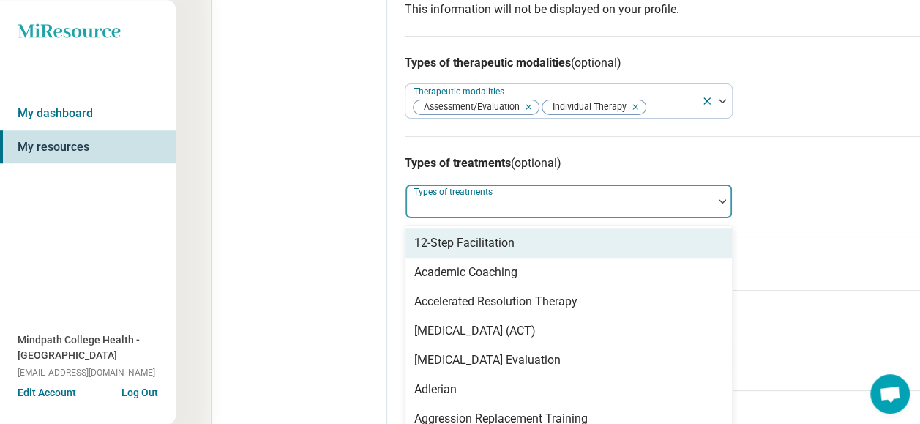
click at [716, 199] on div at bounding box center [722, 201] width 19 height 4
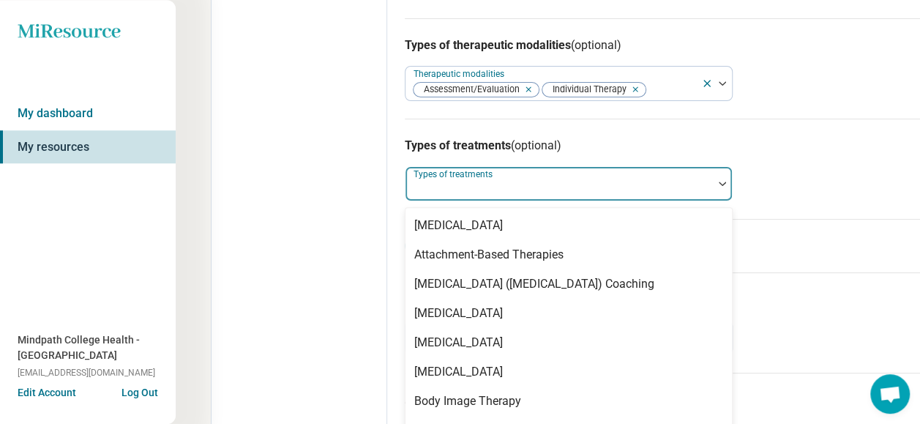
scroll to position [366, 0]
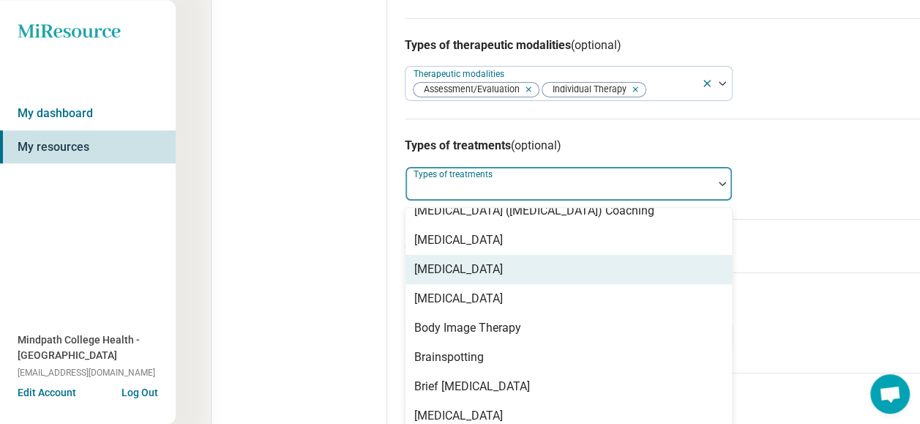
click at [820, 165] on div "Types of treatments (optional) option Cognitive Behavioral Therapy (CBT), desel…" at bounding box center [691, 169] width 572 height 100
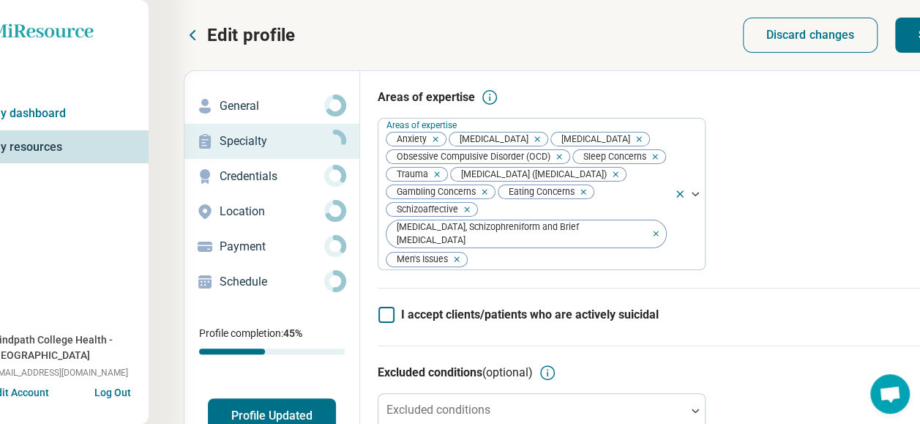
scroll to position [0, 83]
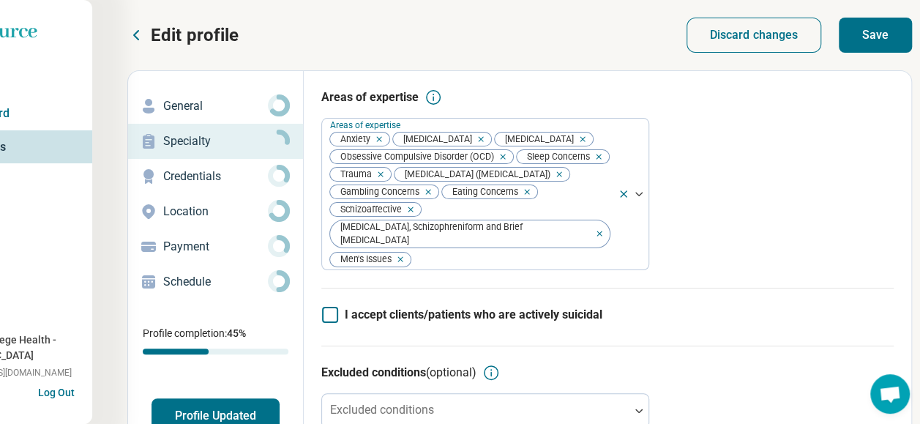
click at [857, 41] on button "Save" at bounding box center [875, 35] width 73 height 35
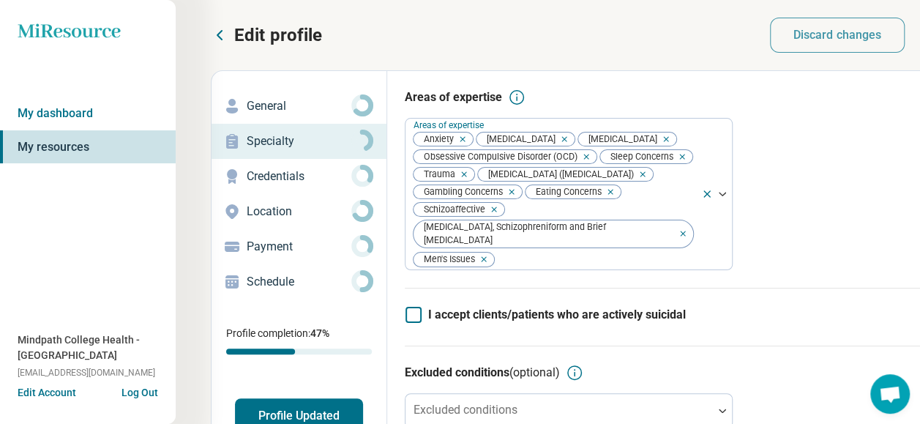
click at [287, 181] on p "Credentials" at bounding box center [299, 177] width 105 height 18
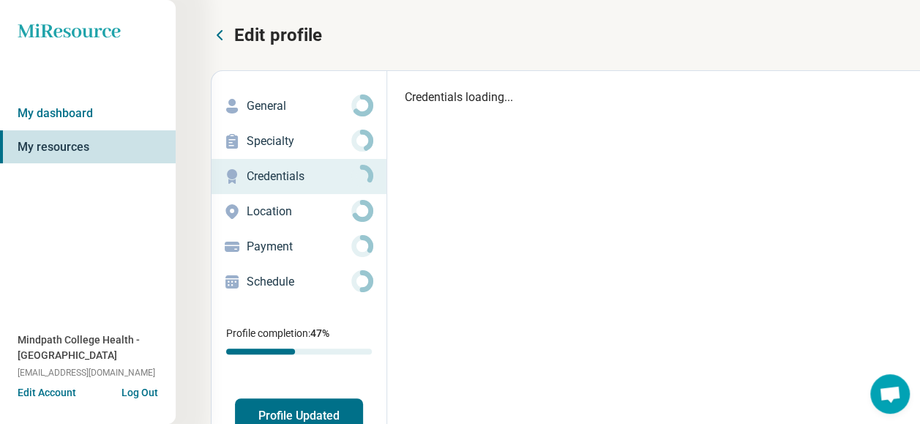
type textarea "*"
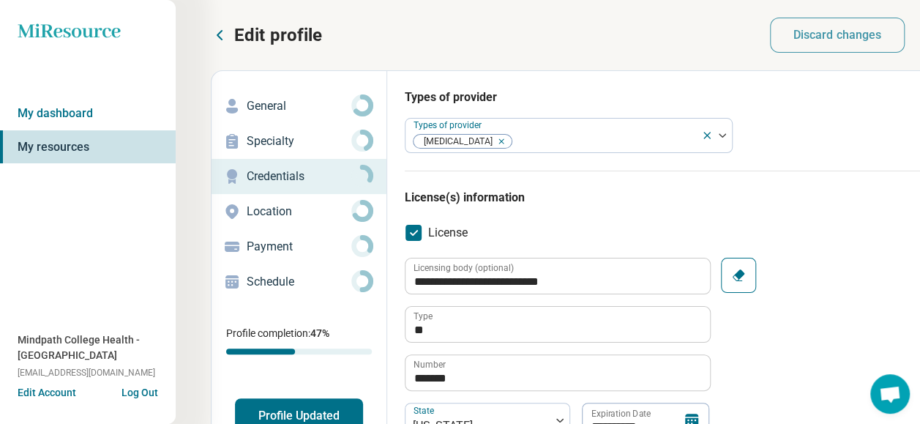
click at [293, 211] on p "Location" at bounding box center [299, 212] width 105 height 18
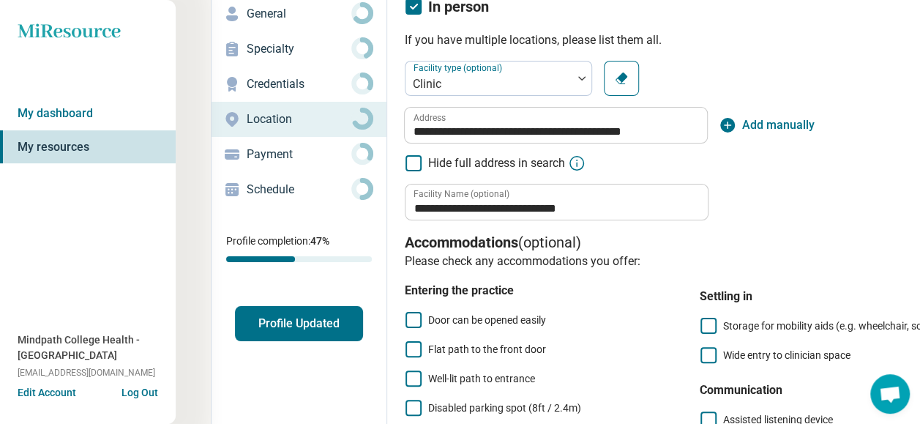
scroll to position [88, 0]
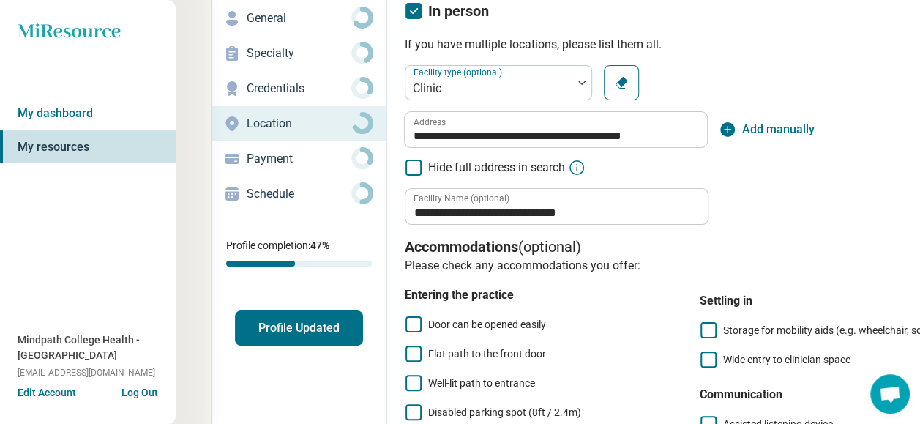
click at [276, 153] on p "Payment" at bounding box center [299, 159] width 105 height 18
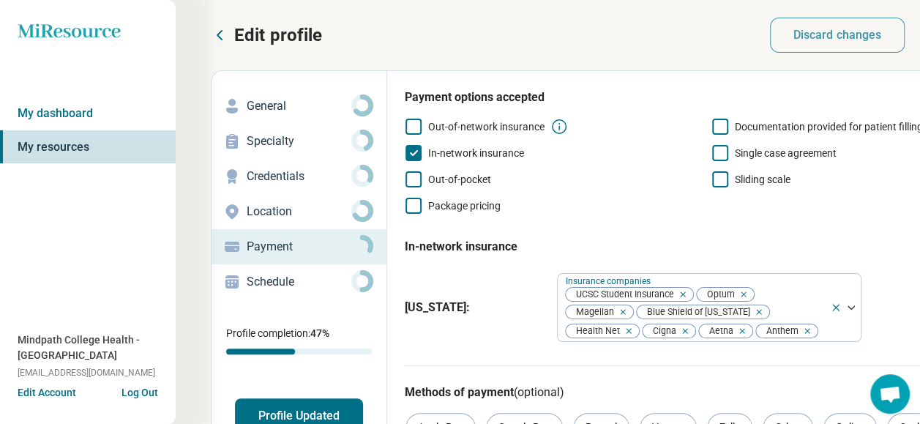
click at [293, 276] on p "Schedule" at bounding box center [299, 282] width 105 height 18
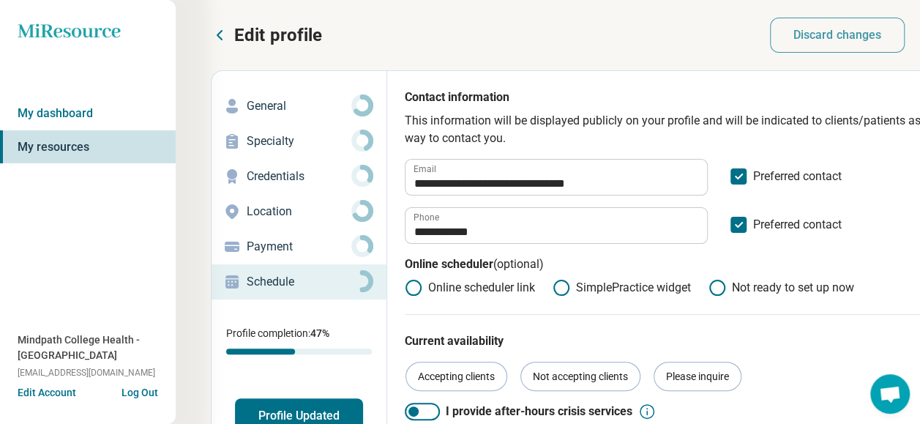
click at [49, 143] on link "My resources" at bounding box center [88, 147] width 176 height 34
